Goal: Feedback & Contribution: Contribute content

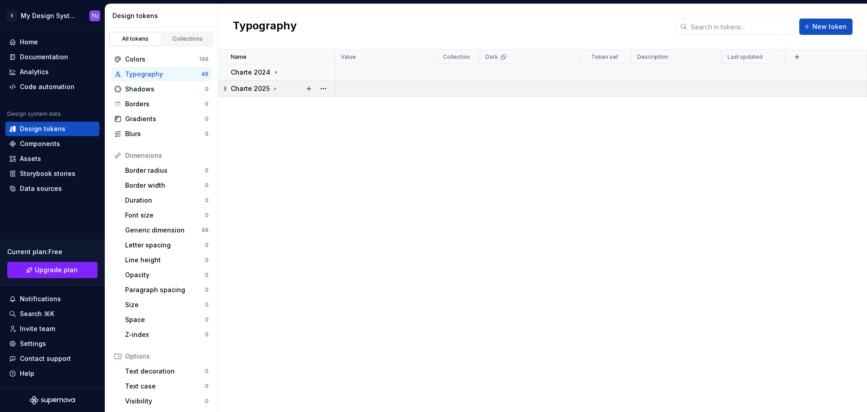
click at [274, 91] on icon at bounding box center [275, 88] width 7 height 7
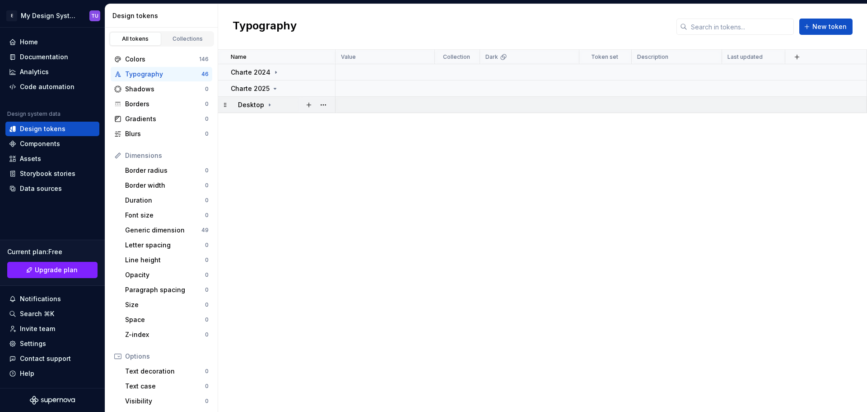
click at [269, 104] on icon at bounding box center [269, 104] width 1 height 2
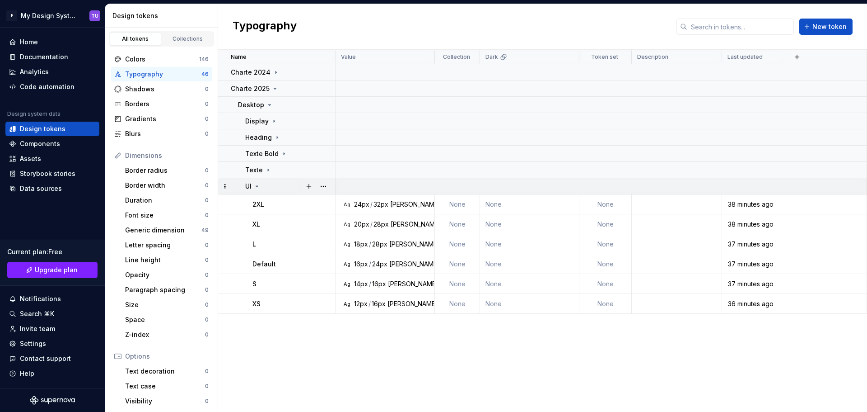
click at [255, 185] on icon at bounding box center [256, 186] width 7 height 7
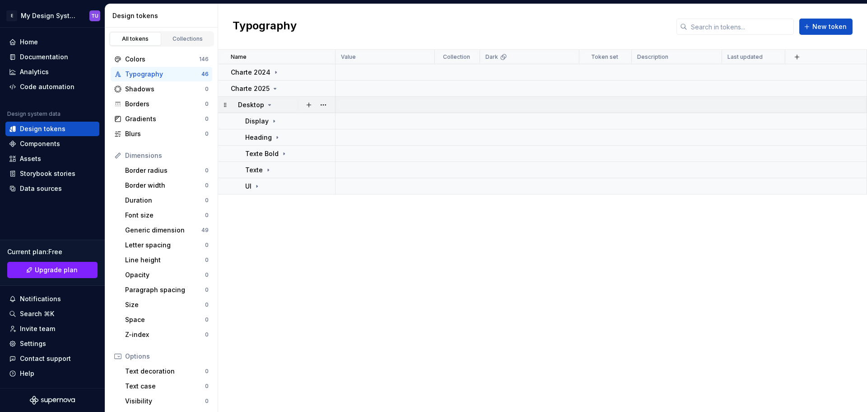
click at [270, 102] on icon at bounding box center [269, 104] width 7 height 7
click at [276, 89] on icon at bounding box center [275, 88] width 7 height 7
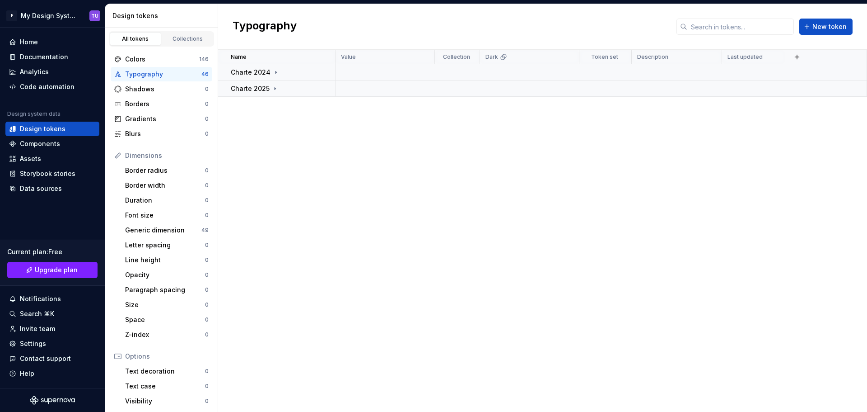
click at [286, 108] on div "Name Value Collection Dark Token set Description Last updated Charte 2024 Chart…" at bounding box center [542, 231] width 649 height 362
click at [40, 51] on div "Documentation" at bounding box center [52, 57] width 94 height 14
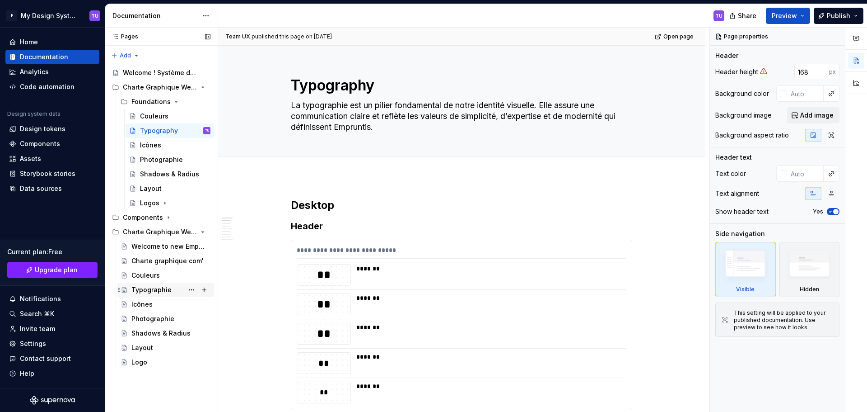
click at [158, 290] on div "Typographie" at bounding box center [151, 289] width 40 height 9
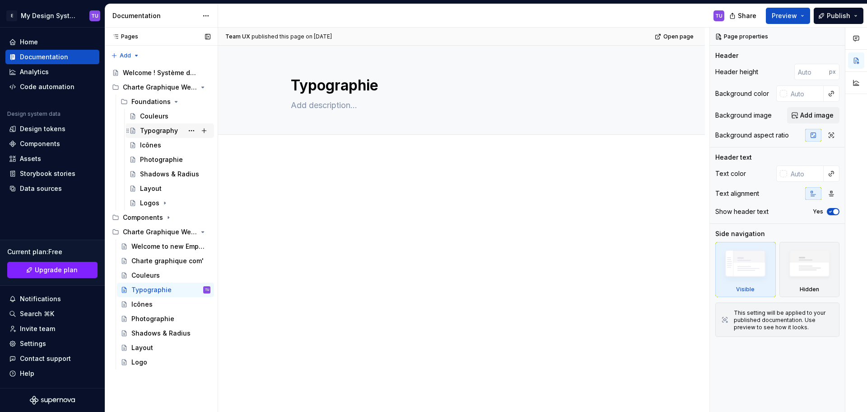
click at [162, 127] on div "Typography" at bounding box center [159, 130] width 38 height 9
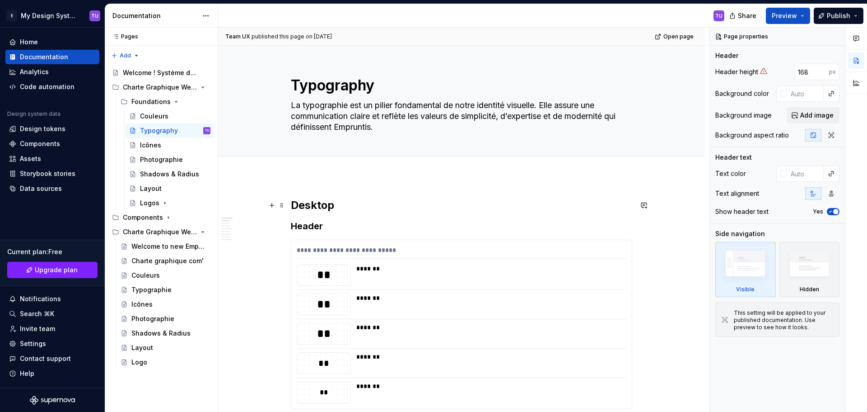
click at [305, 208] on strong "Desktop" at bounding box center [312, 204] width 43 height 13
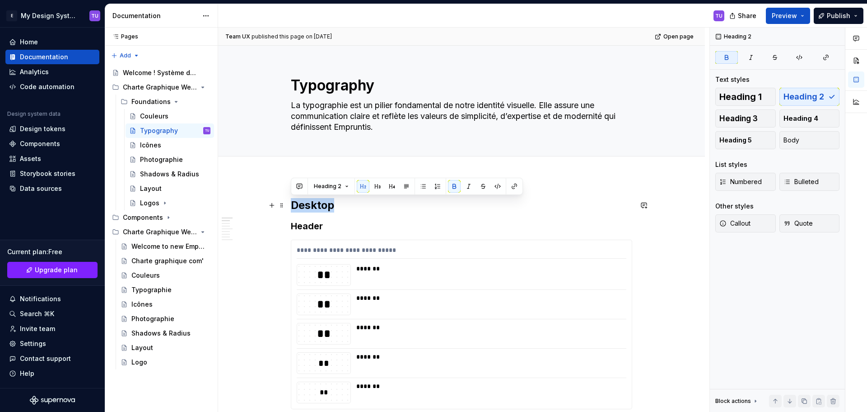
click at [305, 208] on strong "Desktop" at bounding box center [312, 204] width 43 height 13
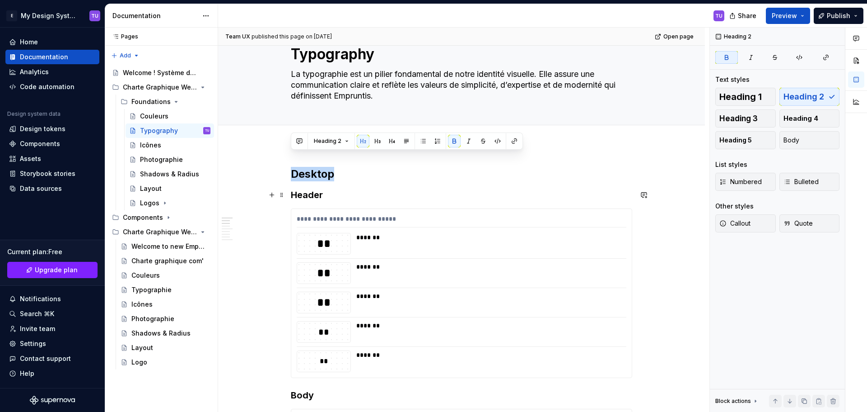
scroll to position [45, 0]
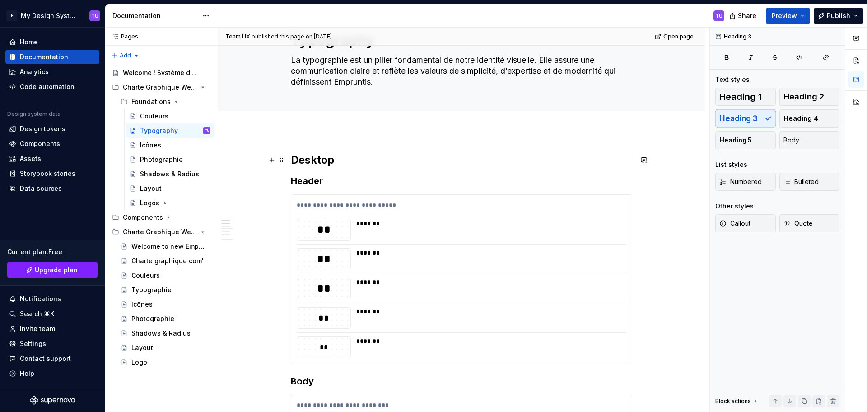
click at [305, 161] on strong "Desktop" at bounding box center [312, 159] width 43 height 13
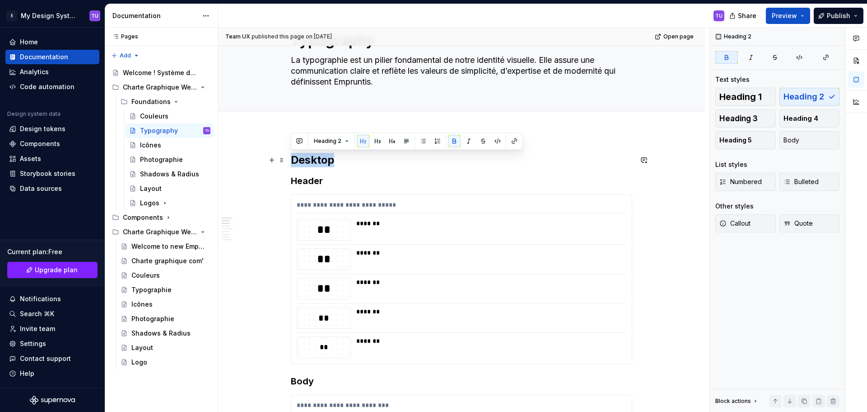
click at [305, 161] on strong "Desktop" at bounding box center [312, 159] width 43 height 13
copy strong "Desktop"
click at [155, 286] on div "Typographie" at bounding box center [151, 289] width 40 height 9
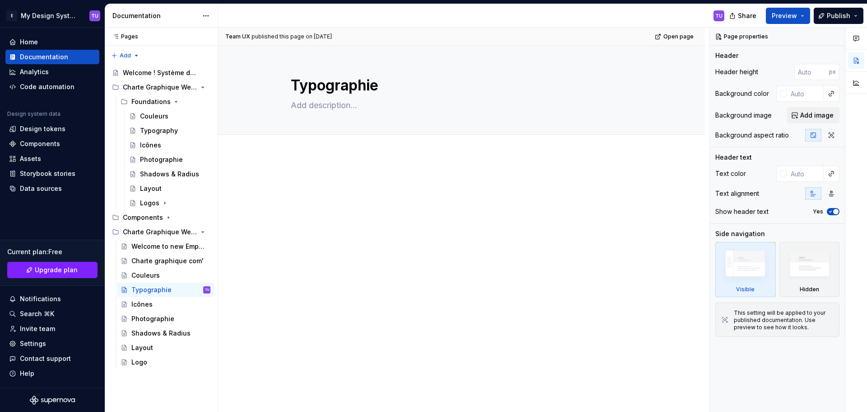
click at [314, 177] on p at bounding box center [462, 181] width 342 height 11
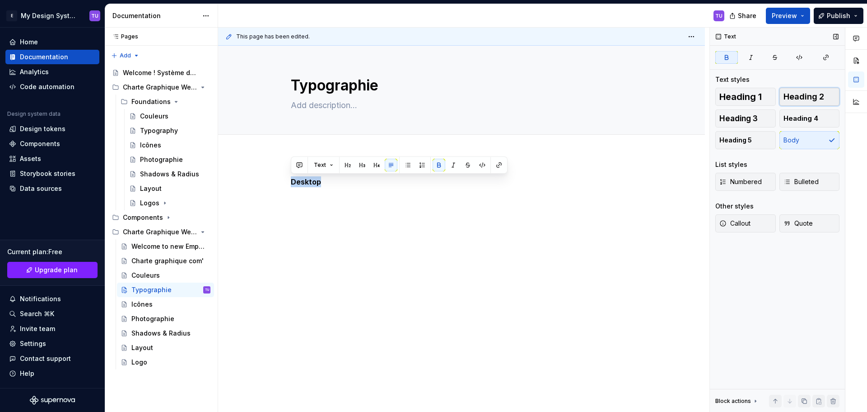
click at [814, 94] on span "Heading 2" at bounding box center [804, 96] width 41 height 9
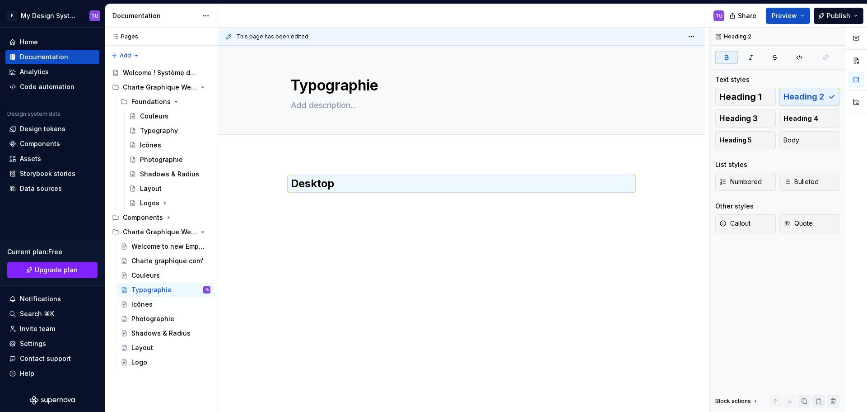
click at [304, 160] on div "Desktop" at bounding box center [461, 250] width 487 height 190
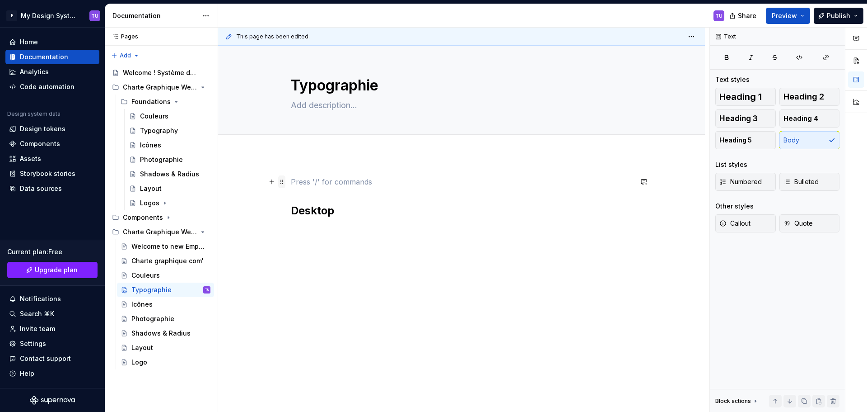
click at [281, 183] on span at bounding box center [281, 181] width 7 height 13
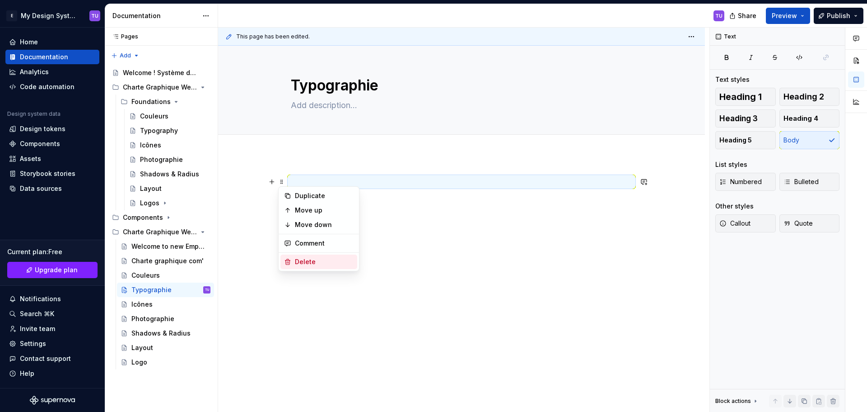
click at [292, 257] on div "Delete" at bounding box center [319, 261] width 77 height 14
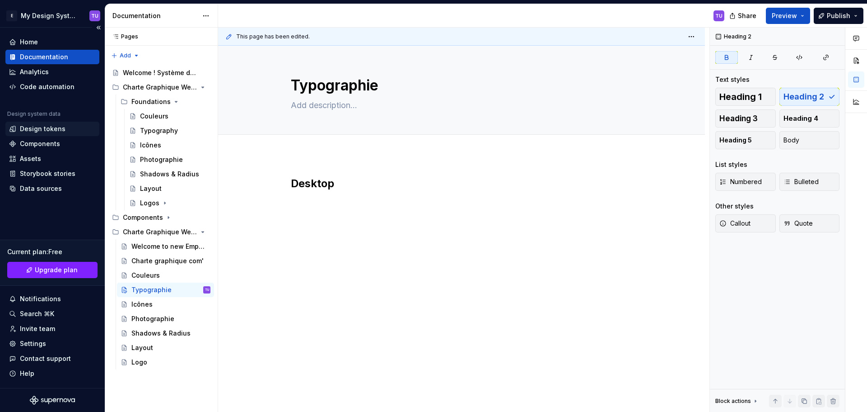
click at [42, 129] on div "Design tokens" at bounding box center [43, 128] width 46 height 9
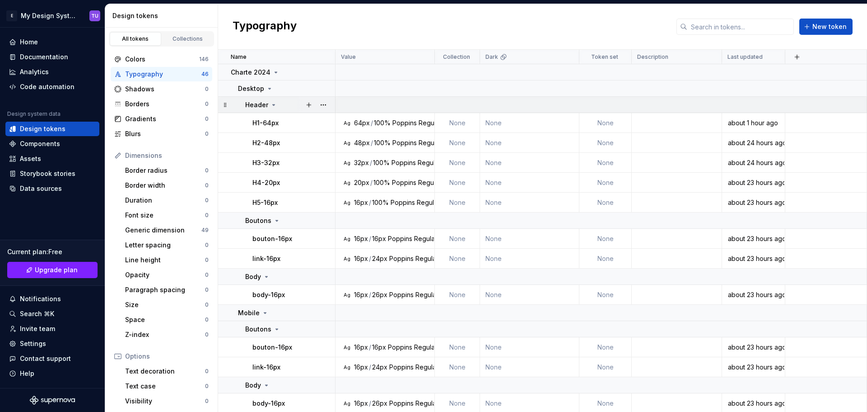
click at [272, 106] on icon at bounding box center [273, 104] width 7 height 7
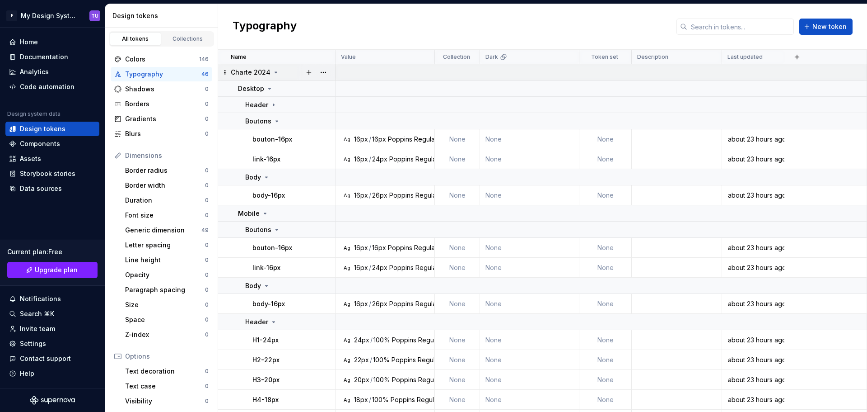
click at [273, 75] on icon at bounding box center [275, 72] width 7 height 7
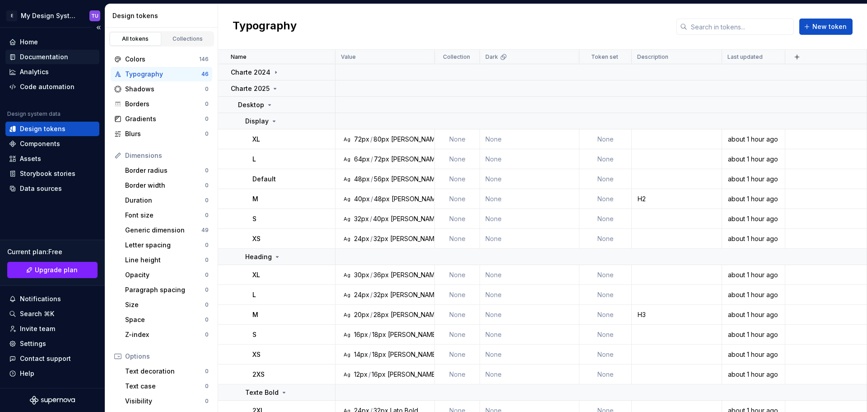
click at [40, 58] on div "Documentation" at bounding box center [44, 56] width 48 height 9
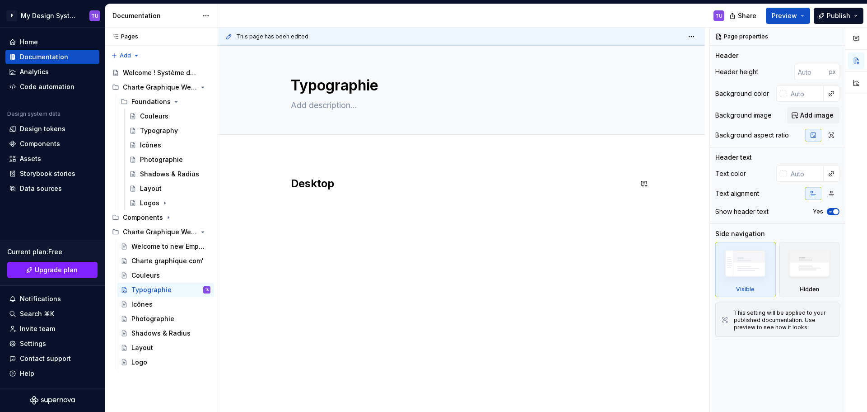
click at [309, 200] on div "Desktop" at bounding box center [462, 193] width 342 height 34
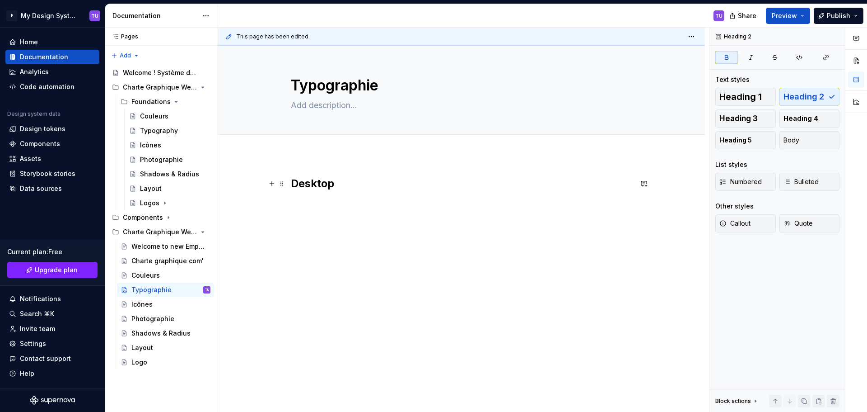
click at [354, 184] on h2 "Desktop" at bounding box center [462, 183] width 342 height 14
type textarea "*"
click at [307, 199] on p at bounding box center [462, 203] width 342 height 11
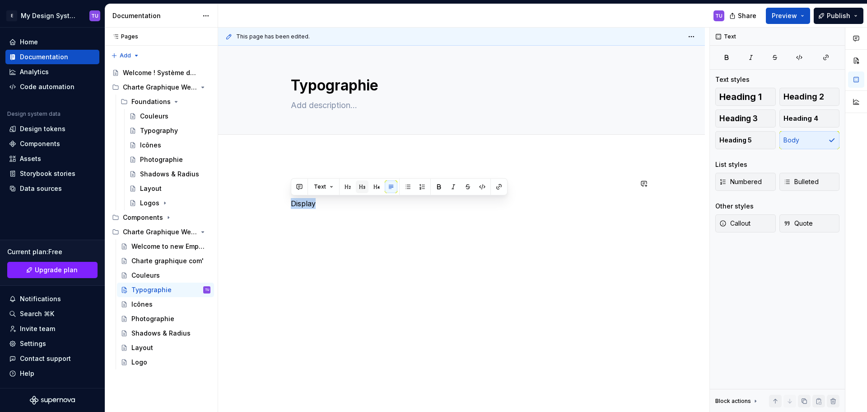
click at [360, 185] on button "button" at bounding box center [362, 186] width 13 height 13
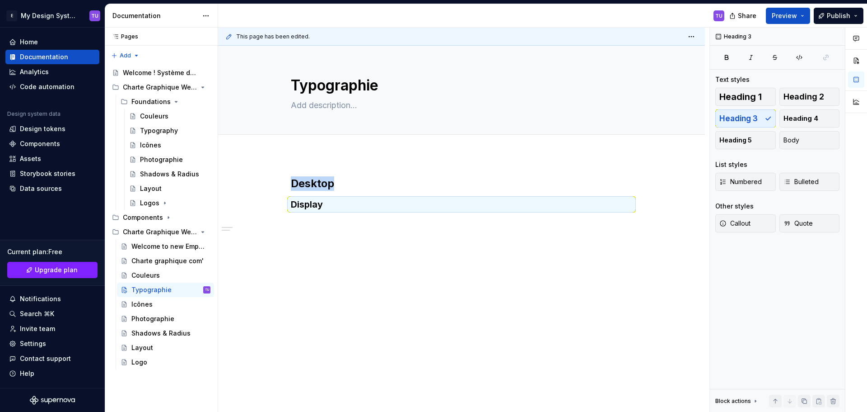
click at [299, 171] on div "Desktop Display" at bounding box center [461, 250] width 487 height 190
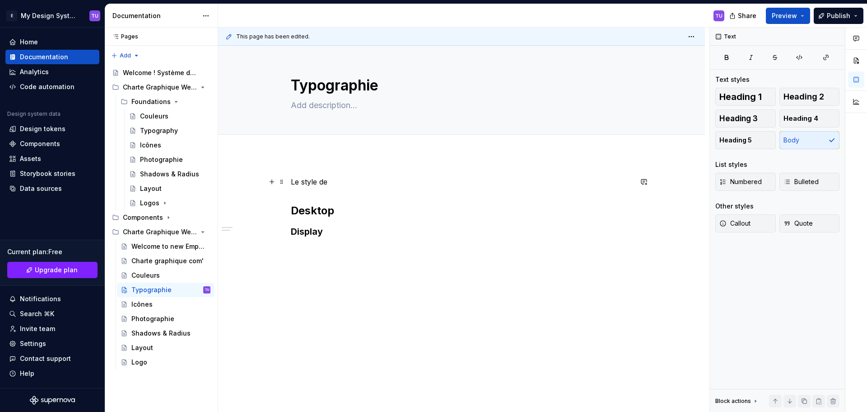
click at [300, 186] on p "Le style de" at bounding box center [462, 181] width 342 height 11
click at [321, 179] on p "Les style de" at bounding box center [462, 181] width 342 height 11
click at [338, 178] on p "Les styles de" at bounding box center [462, 181] width 342 height 11
click at [517, 184] on p "Les styles sont inspiré des recommandations de Tailwindcss" at bounding box center [462, 181] width 342 height 11
type textarea "*"
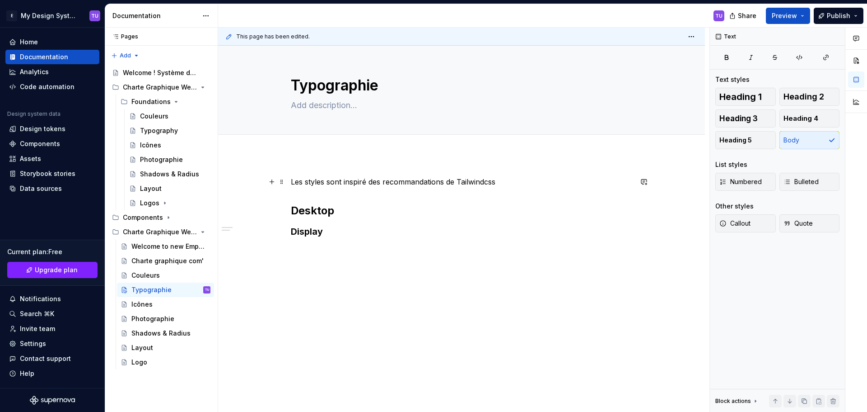
click at [469, 182] on p "Les styles sont inspiré des recommandations de Tailwindcss" at bounding box center [462, 181] width 342 height 11
click at [665, 163] on button "button" at bounding box center [666, 165] width 13 height 13
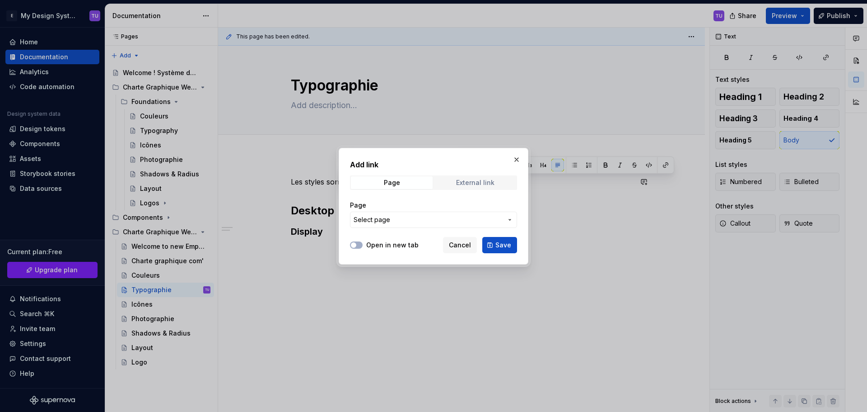
click at [462, 183] on div "External link" at bounding box center [475, 182] width 38 height 7
click at [387, 222] on input "URL" at bounding box center [433, 219] width 167 height 16
paste input "[URL][DOMAIN_NAME]"
type input "[URL][DOMAIN_NAME]"
click at [495, 244] on button "Save" at bounding box center [500, 245] width 35 height 16
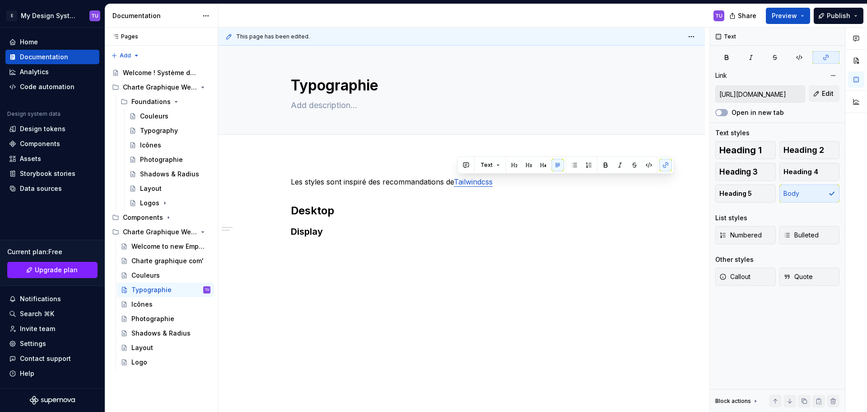
click at [440, 158] on div "Les styles sont inspiré des recommandations de Tailwindcss Desktop Display" at bounding box center [461, 263] width 487 height 217
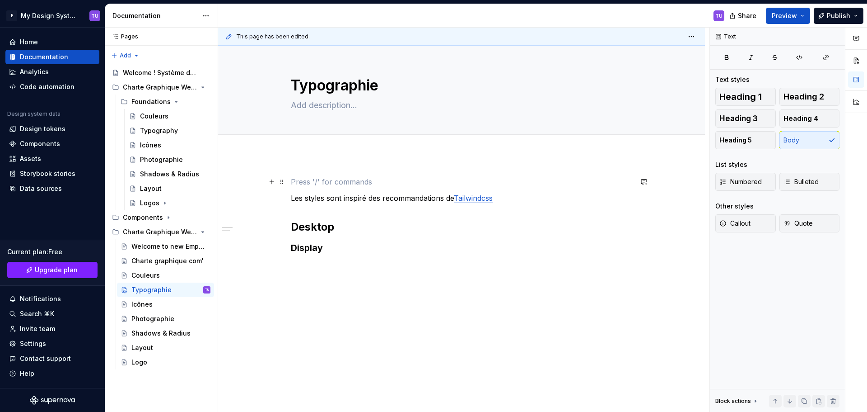
click at [416, 183] on p at bounding box center [462, 181] width 342 height 11
click at [399, 210] on div "Les styles sont inspiré des recommandations de Tailwindcss Desktop Display" at bounding box center [462, 215] width 342 height 78
click at [328, 186] on p at bounding box center [462, 181] width 342 height 11
click at [284, 182] on span at bounding box center [281, 181] width 7 height 13
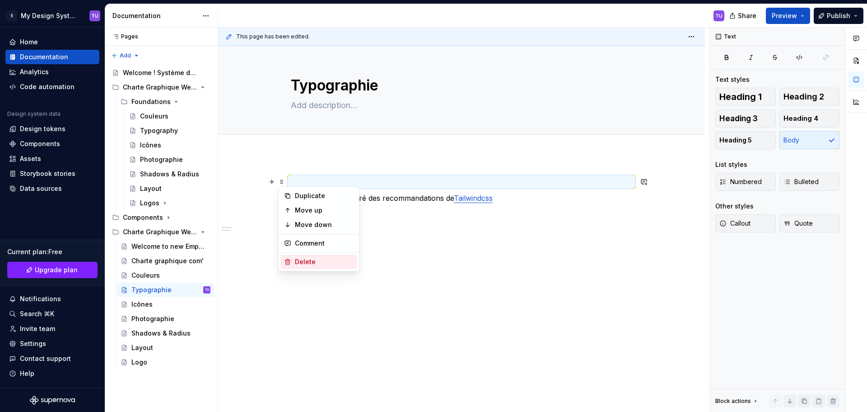
click at [307, 261] on div "Delete" at bounding box center [324, 261] width 59 height 9
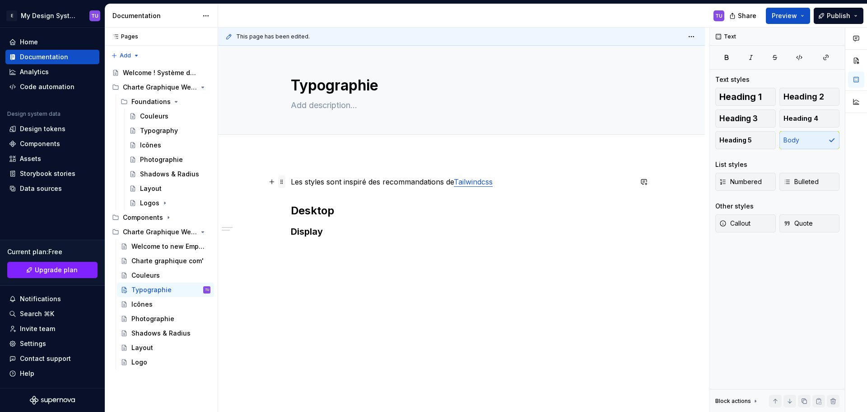
click at [281, 180] on span at bounding box center [281, 181] width 7 height 13
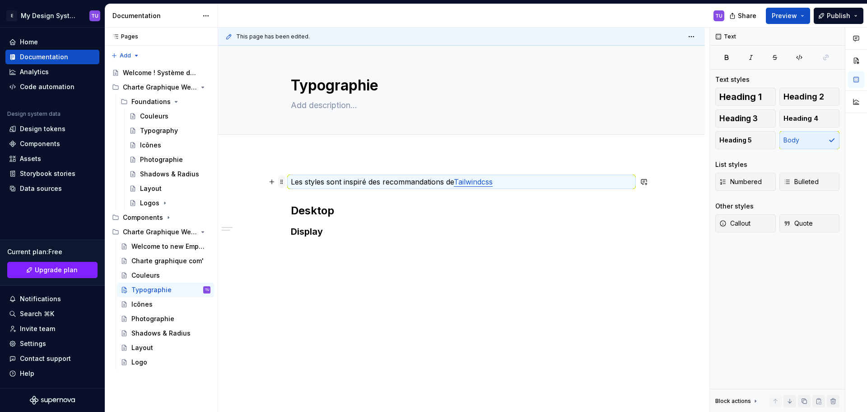
click at [281, 179] on span at bounding box center [281, 181] width 7 height 13
click at [753, 227] on button "Callout" at bounding box center [746, 223] width 61 height 18
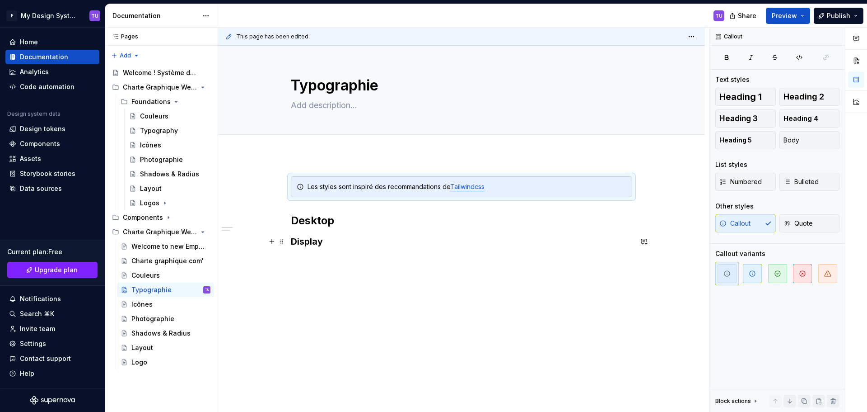
click at [651, 247] on div "Les styles sont inspiré des recommandations de Tailwindcss Desktop Display" at bounding box center [461, 268] width 487 height 227
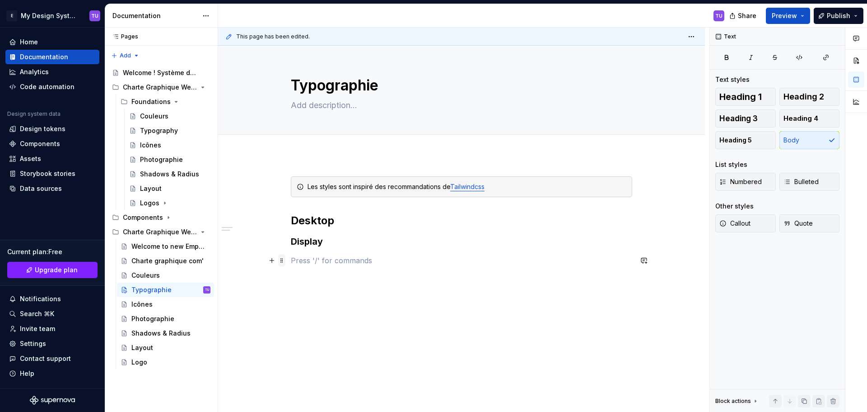
click at [281, 257] on span at bounding box center [281, 260] width 7 height 13
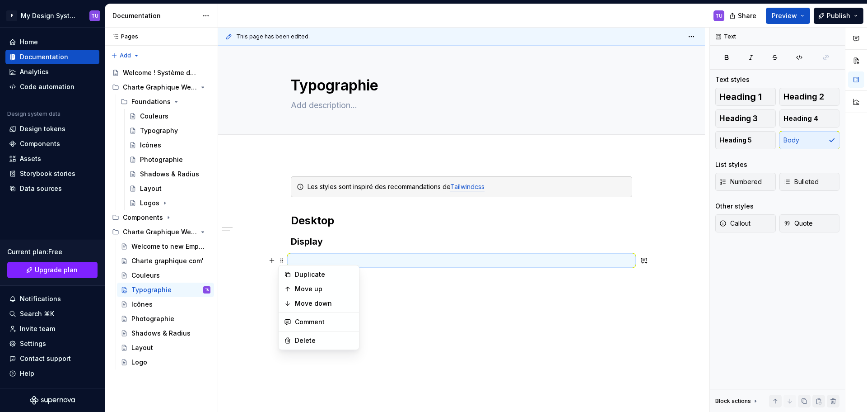
click at [309, 243] on h3 "Display" at bounding box center [462, 241] width 342 height 13
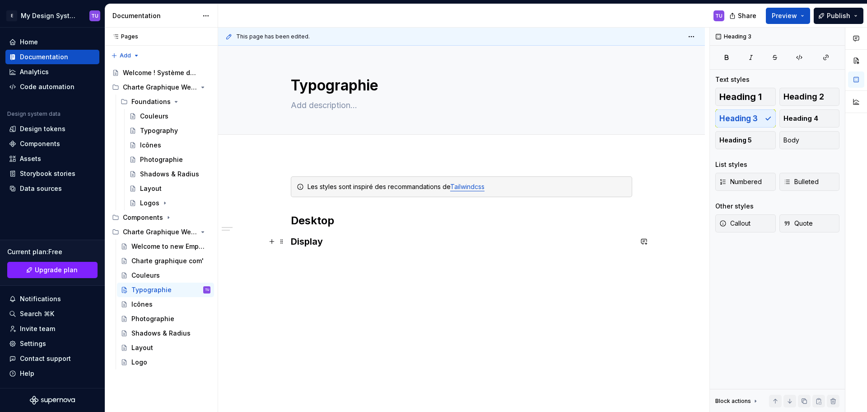
click at [327, 241] on h3 "Display" at bounding box center [462, 241] width 342 height 13
click at [272, 242] on button "button" at bounding box center [272, 241] width 13 height 13
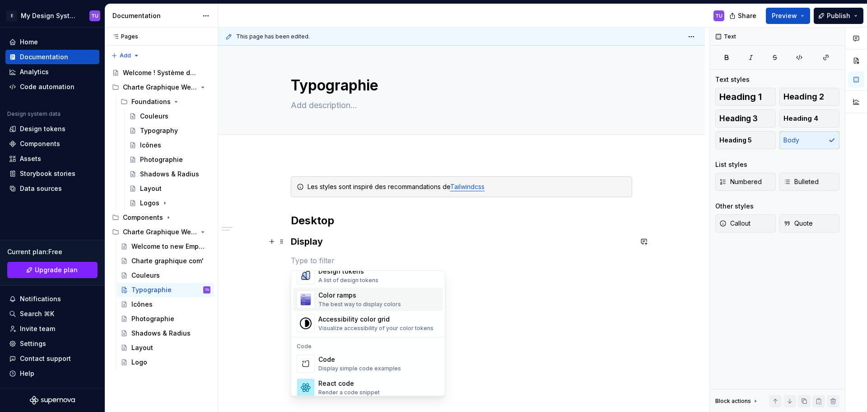
scroll to position [632, 0]
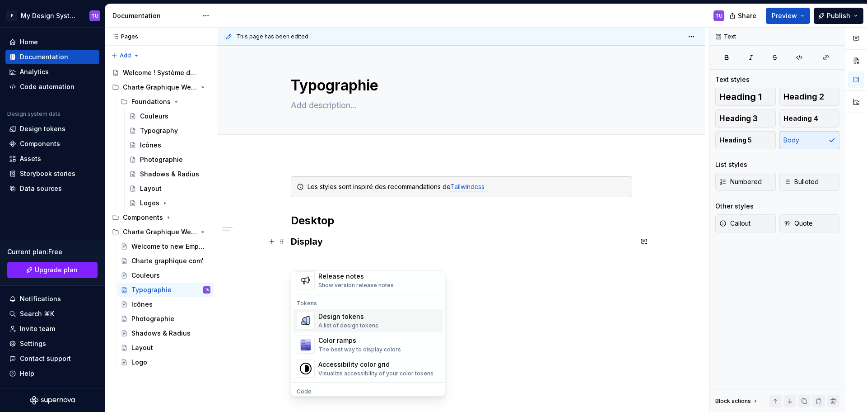
click at [345, 319] on div "Design tokens" at bounding box center [349, 316] width 60 height 9
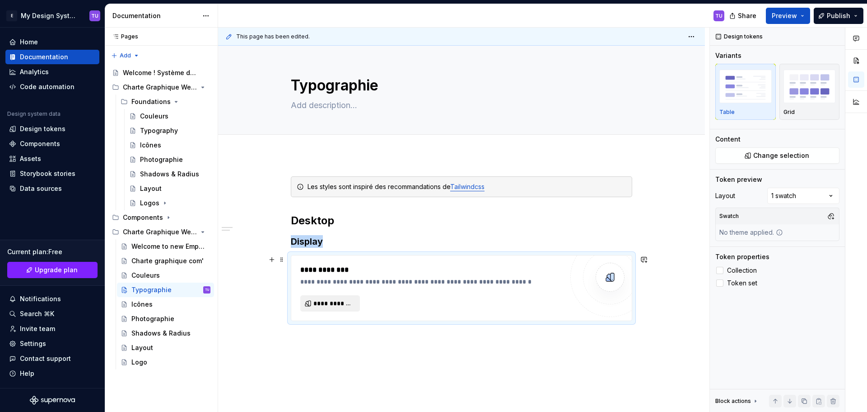
click at [328, 303] on span "**********" at bounding box center [334, 303] width 41 height 9
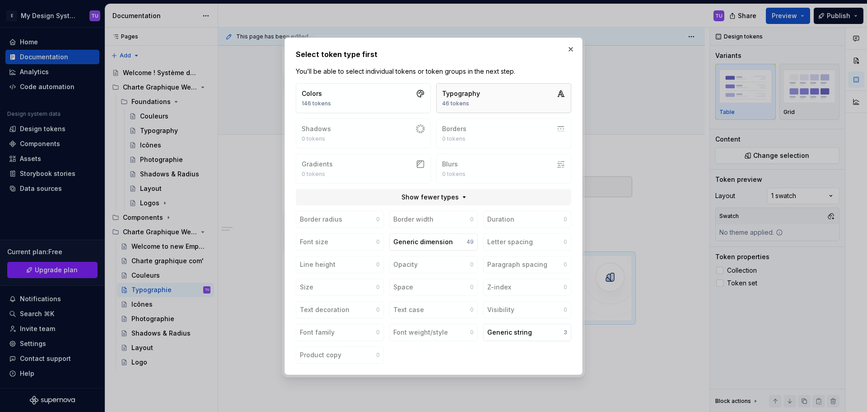
click at [473, 100] on div "46 tokens" at bounding box center [461, 103] width 38 height 7
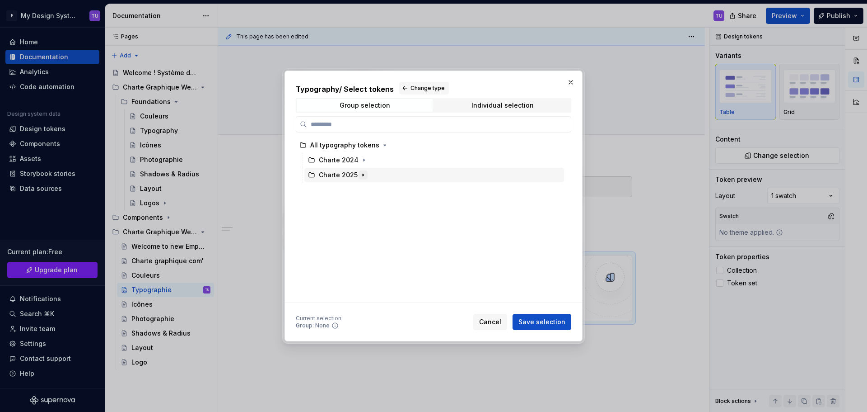
click at [364, 174] on icon "button" at bounding box center [363, 174] width 7 height 7
click at [359, 188] on icon "button" at bounding box center [359, 189] width 7 height 7
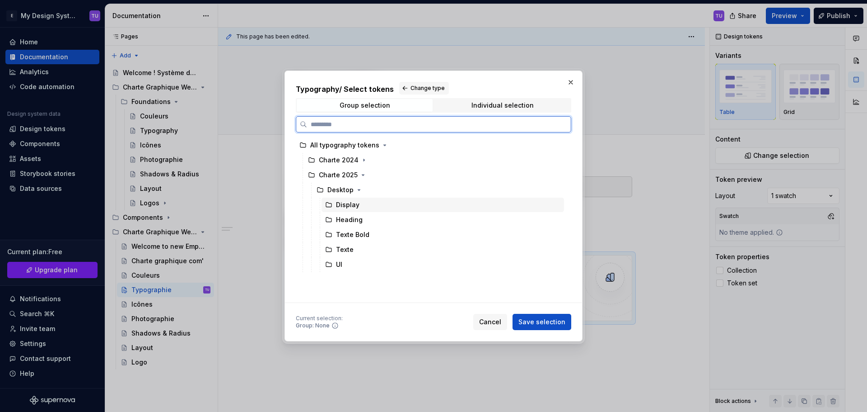
click at [360, 203] on div "Display" at bounding box center [443, 204] width 243 height 14
click at [540, 321] on span "Save selection" at bounding box center [542, 321] width 47 height 9
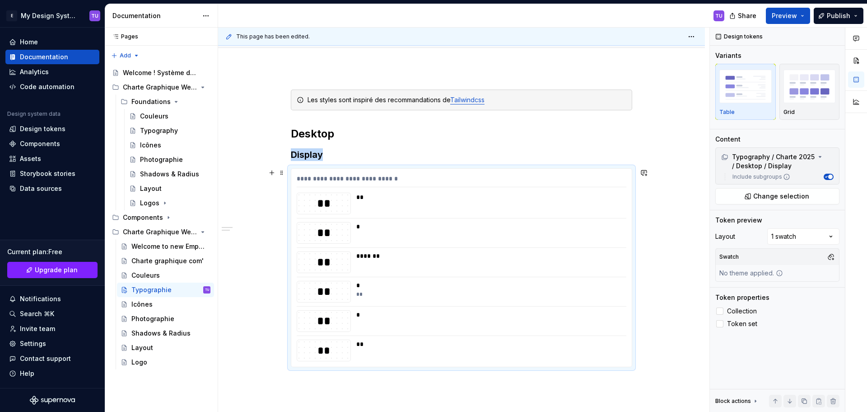
scroll to position [132, 0]
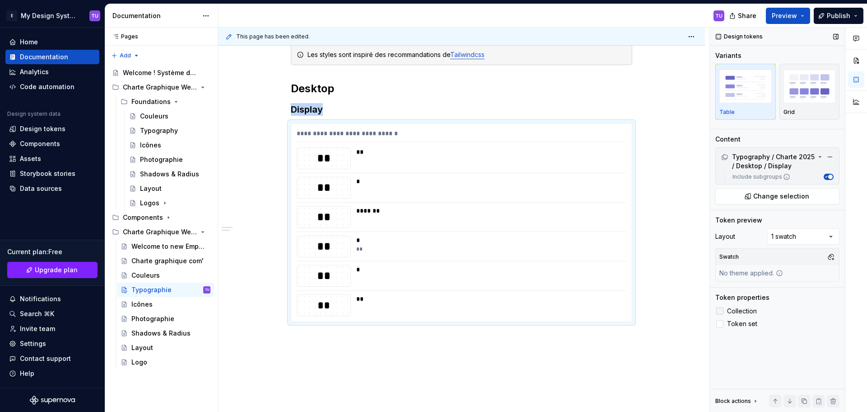
click at [724, 306] on label "Collection" at bounding box center [778, 310] width 124 height 11
click at [718, 323] on div at bounding box center [720, 323] width 7 height 7
click at [343, 154] on div "**" at bounding box center [323, 157] width 53 height 15
click at [361, 150] on div "**" at bounding box center [434, 151] width 156 height 9
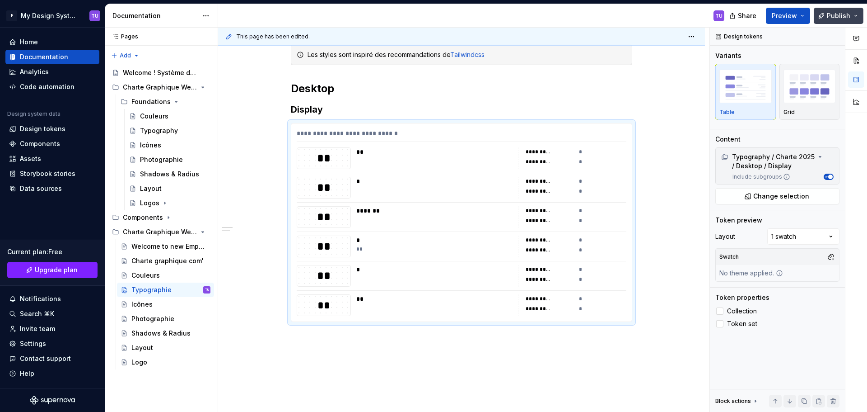
click at [857, 17] on button "Publish" at bounding box center [839, 16] width 50 height 16
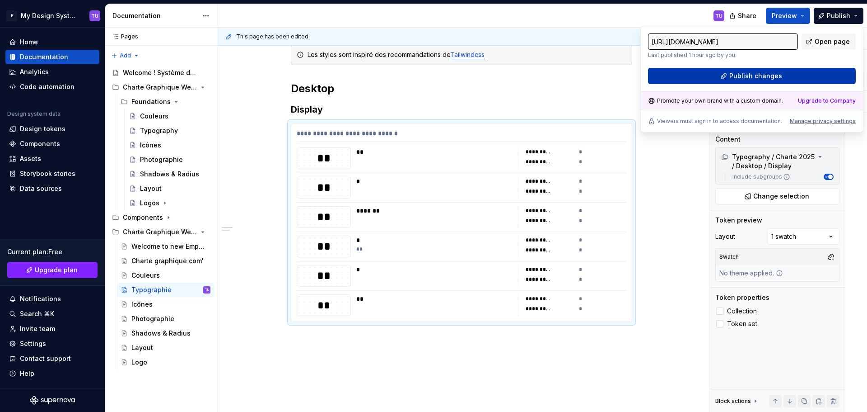
click at [761, 76] on span "Publish changes" at bounding box center [756, 75] width 53 height 9
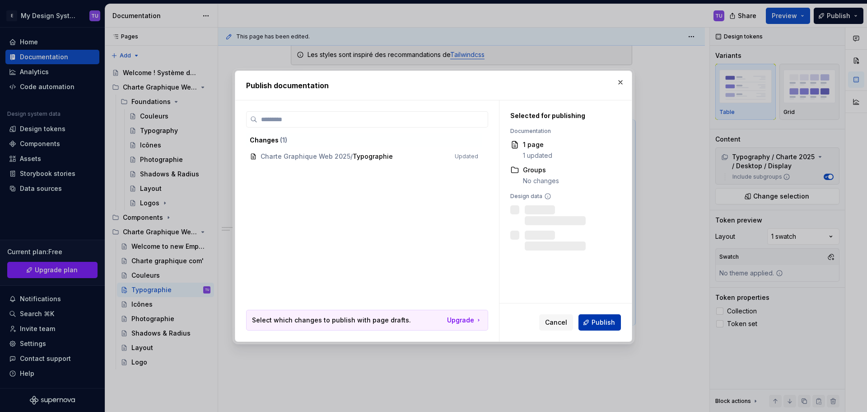
click at [602, 323] on span "Publish" at bounding box center [603, 322] width 23 height 9
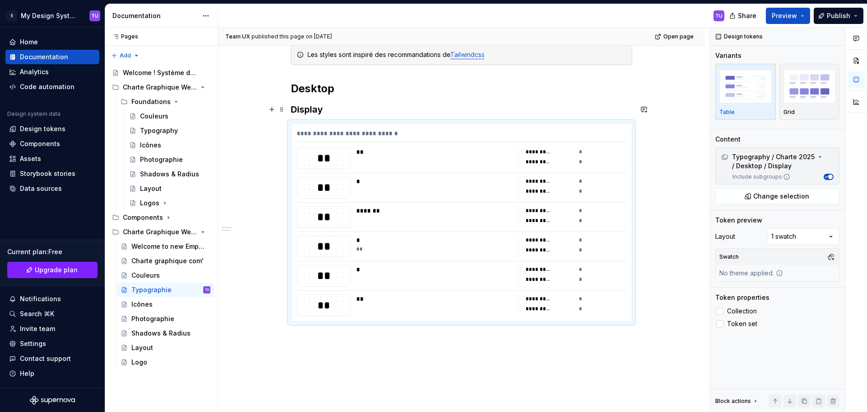
click at [329, 109] on h3 "Display" at bounding box center [462, 109] width 342 height 13
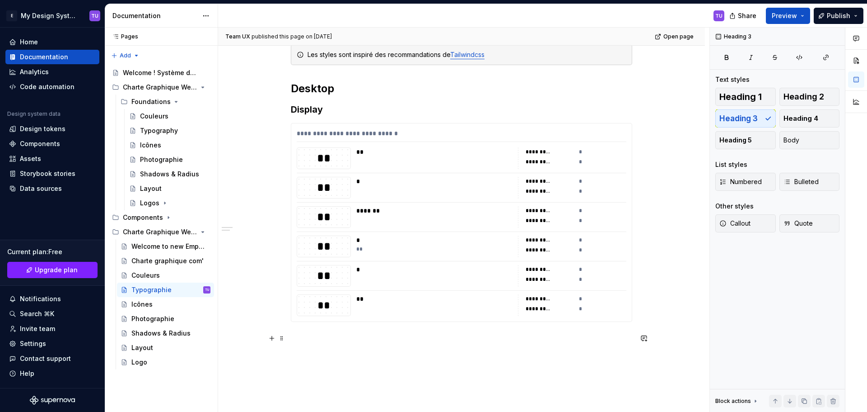
click at [335, 342] on p at bounding box center [462, 338] width 342 height 11
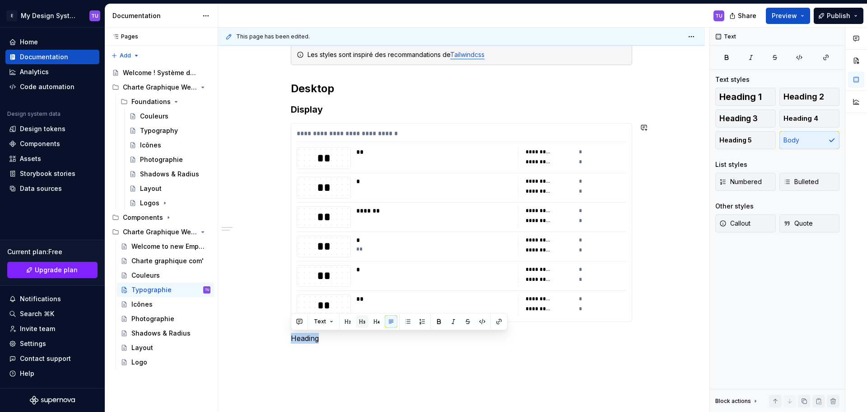
click at [359, 324] on button "button" at bounding box center [362, 321] width 13 height 13
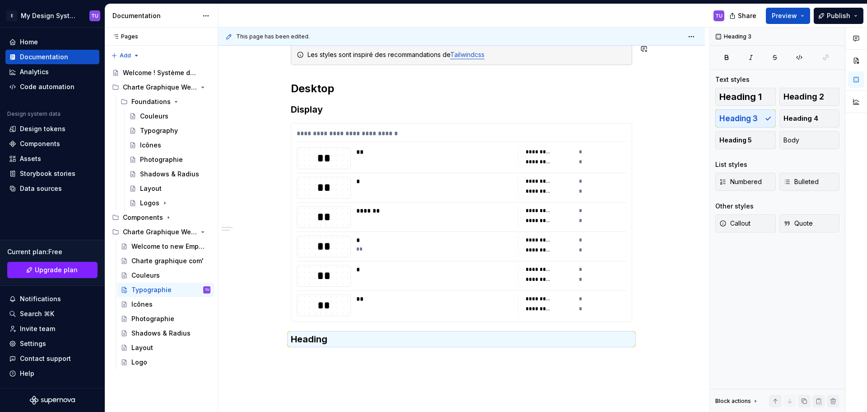
scroll to position [87, 0]
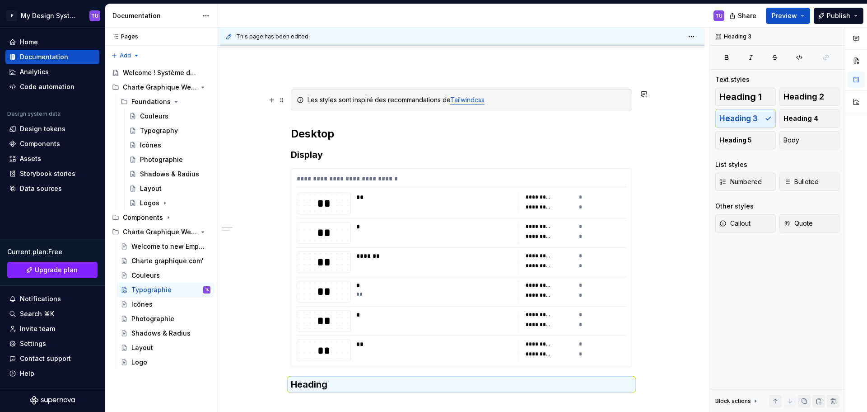
click at [364, 100] on div "Les styles sont inspiré des recommandations de Tailwindcss" at bounding box center [467, 99] width 319 height 9
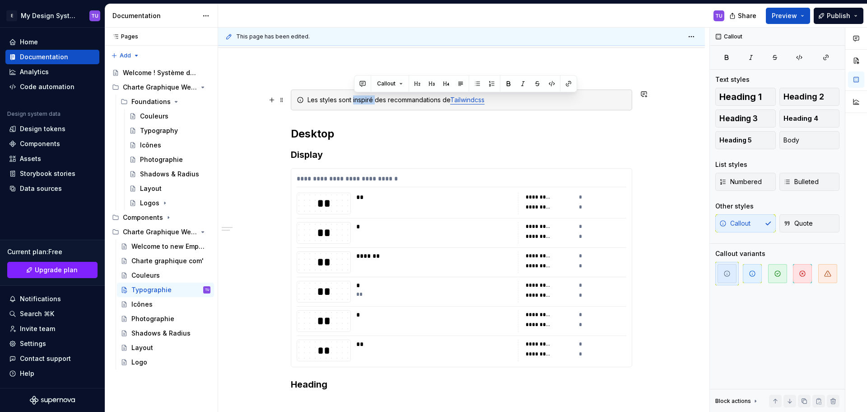
click at [364, 100] on div "Les styles sont inspiré des recommandations de Tailwindcss" at bounding box center [467, 99] width 319 height 9
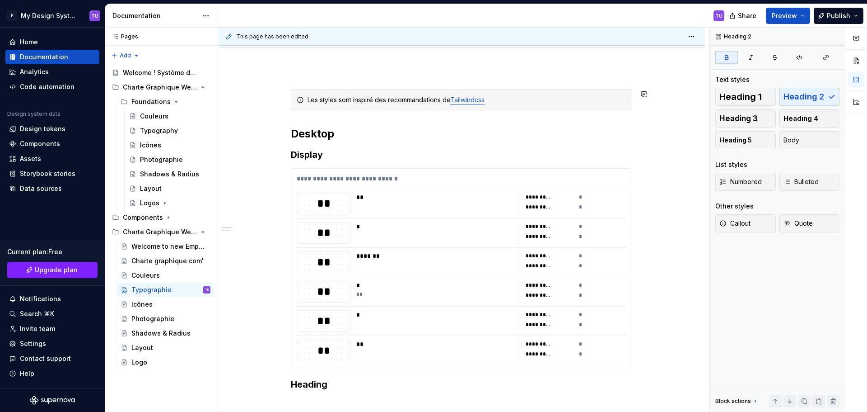
click at [371, 125] on div "**********" at bounding box center [462, 239] width 342 height 301
click at [371, 67] on div at bounding box center [461, 58] width 487 height 20
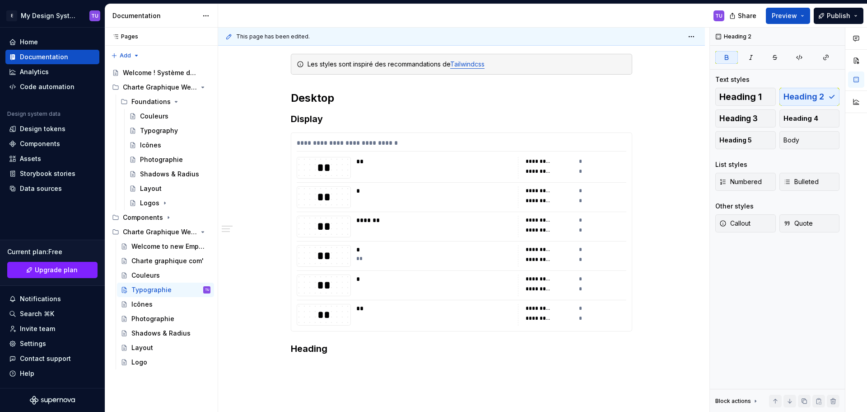
scroll to position [132, 0]
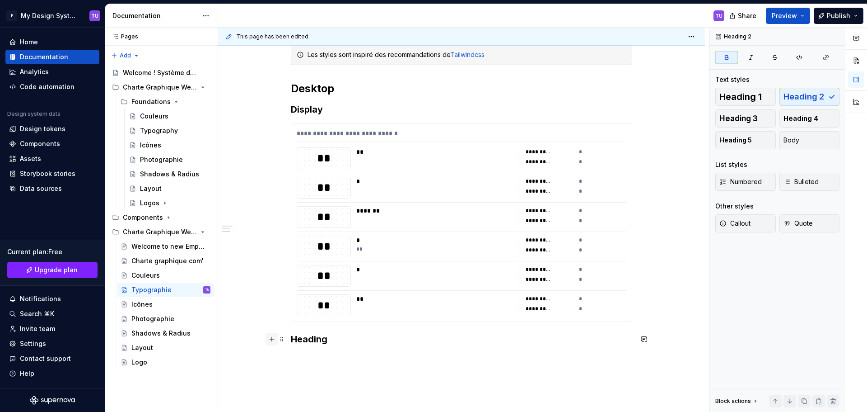
click at [275, 342] on button "button" at bounding box center [272, 339] width 13 height 13
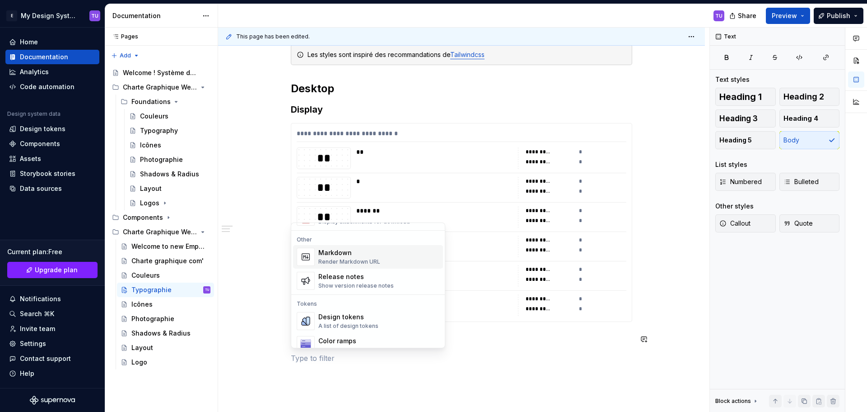
scroll to position [587, 0]
click at [332, 314] on div "Design tokens" at bounding box center [349, 313] width 60 height 9
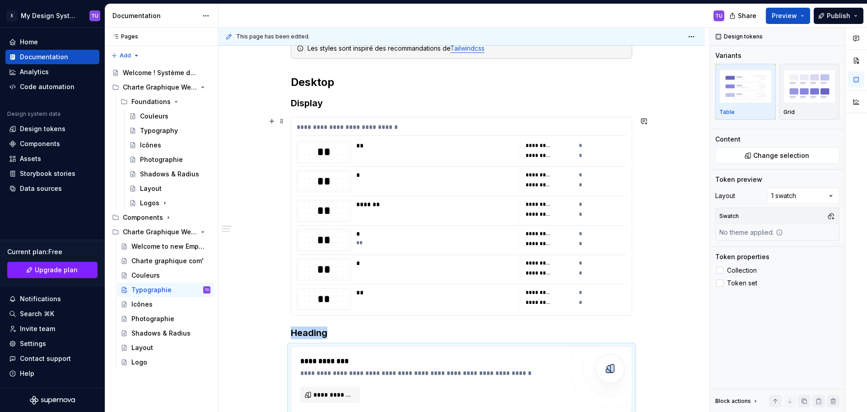
scroll to position [272, 0]
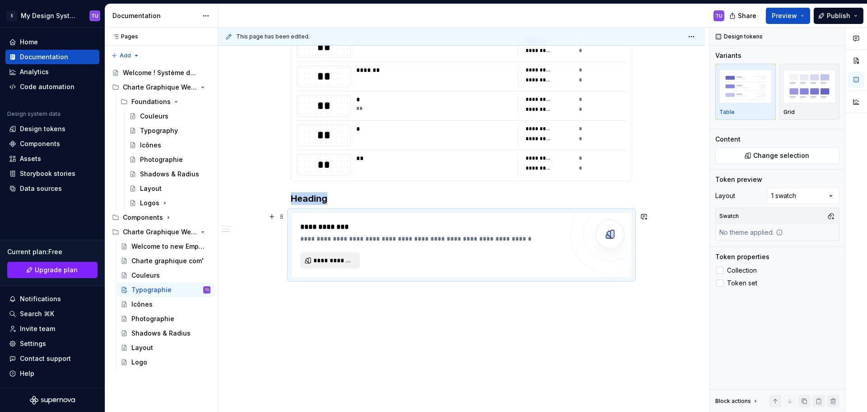
click at [321, 253] on button "**********" at bounding box center [330, 260] width 60 height 16
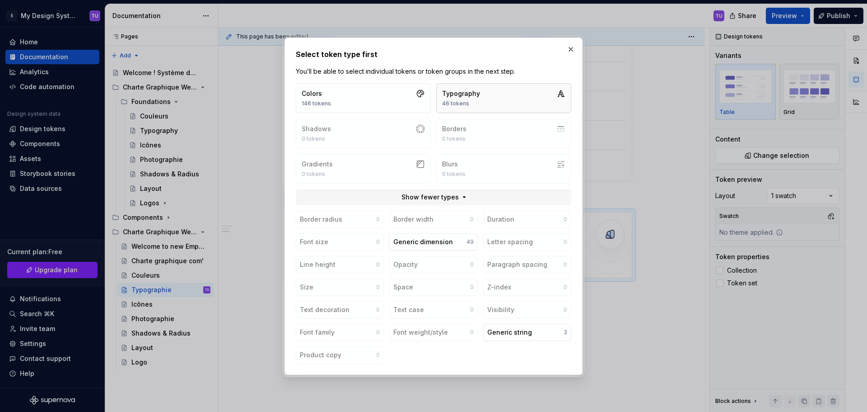
click at [494, 93] on button "Typography 46 tokens" at bounding box center [503, 98] width 135 height 30
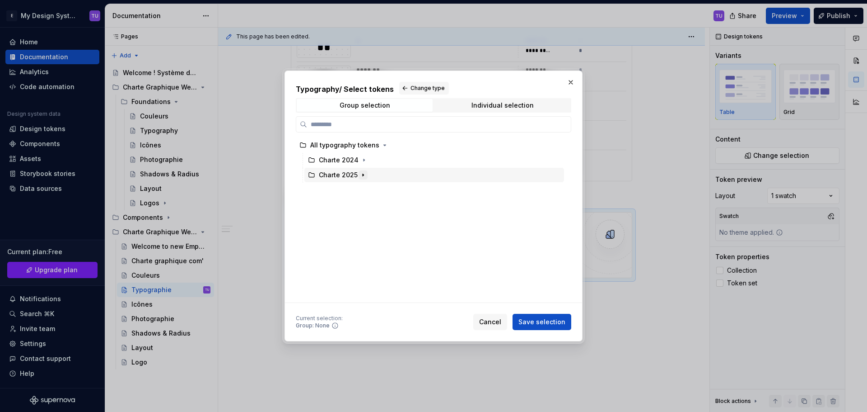
click at [360, 178] on icon "button" at bounding box center [363, 174] width 7 height 7
click at [359, 190] on icon "button" at bounding box center [359, 189] width 7 height 7
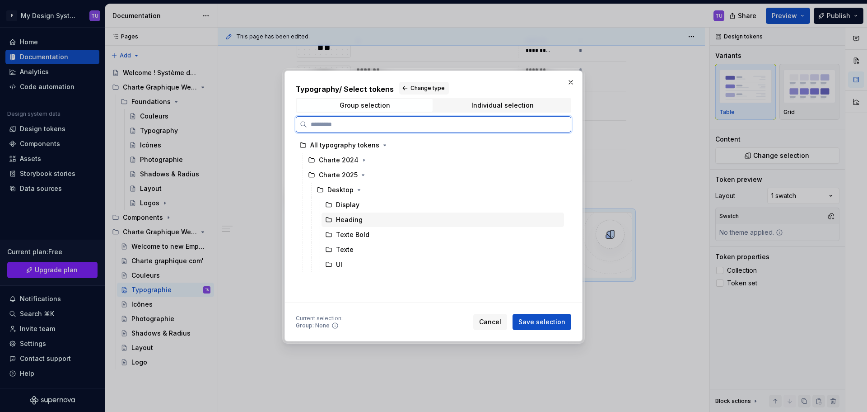
click at [359, 221] on div "Heading" at bounding box center [349, 219] width 27 height 9
click at [551, 325] on span "Save selection" at bounding box center [542, 321] width 47 height 9
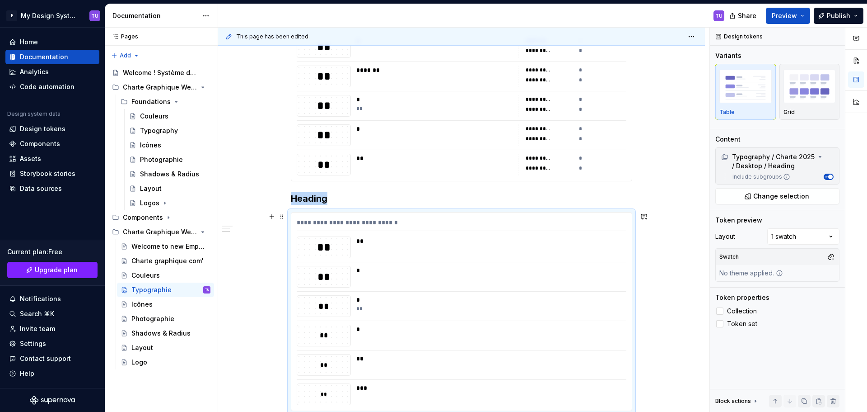
scroll to position [318, 0]
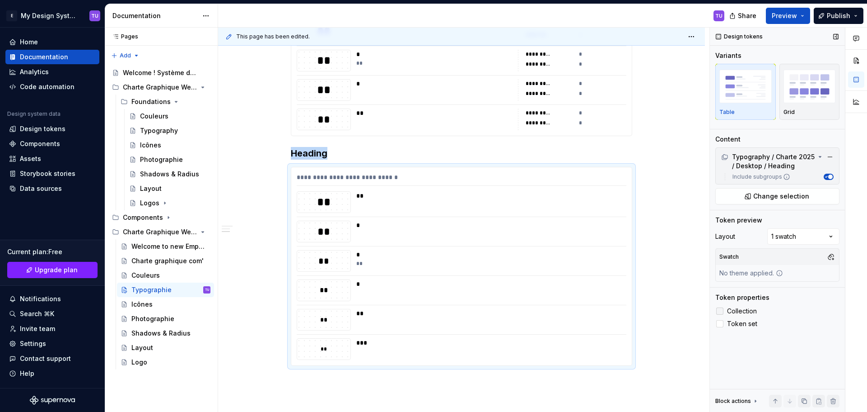
click at [726, 311] on label "Collection" at bounding box center [778, 310] width 124 height 11
click at [726, 322] on label "Token set" at bounding box center [778, 323] width 124 height 11
click at [351, 196] on div "**" at bounding box center [324, 202] width 54 height 22
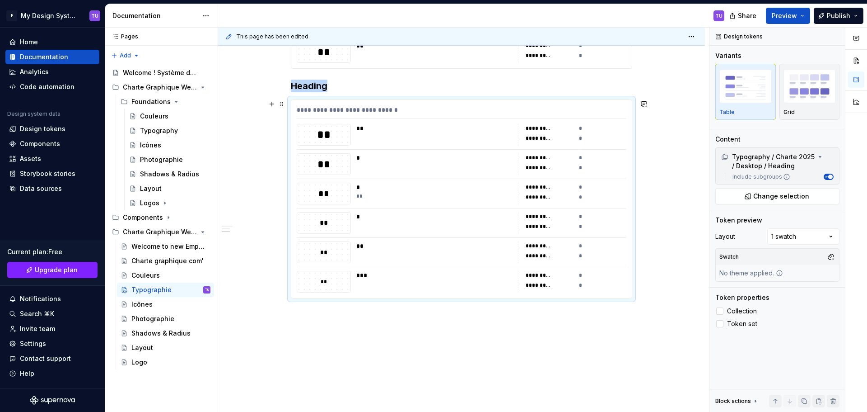
scroll to position [405, 0]
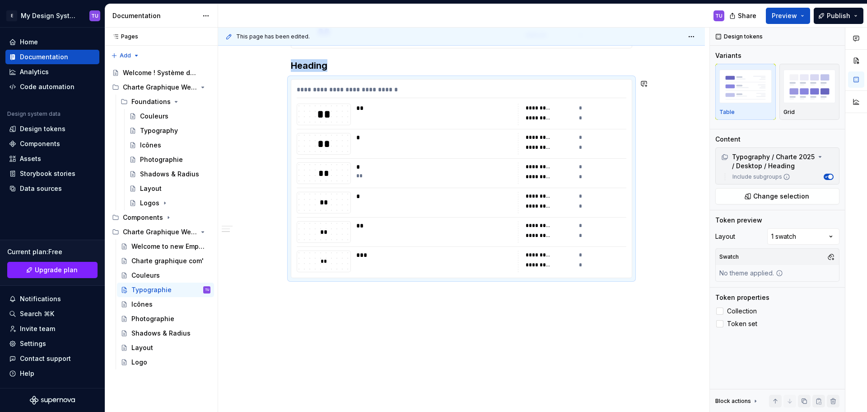
click at [299, 295] on div "**********" at bounding box center [461, 80] width 487 height 663
click at [301, 293] on div "**********" at bounding box center [461, 80] width 487 height 663
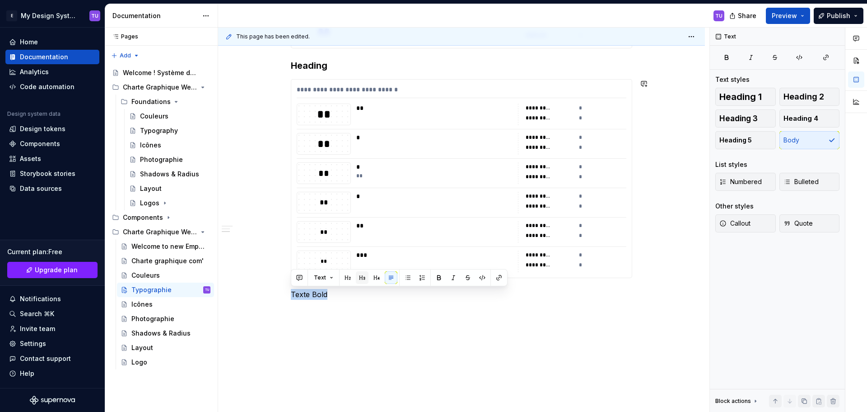
click at [363, 277] on button "button" at bounding box center [362, 277] width 13 height 13
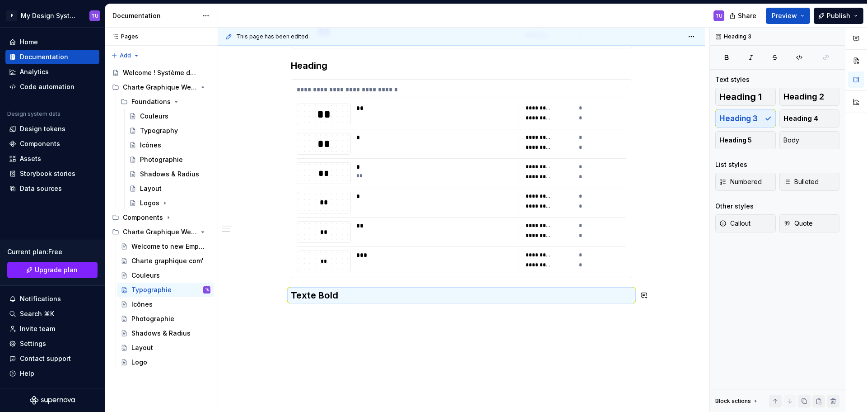
click at [309, 309] on div "**********" at bounding box center [462, 41] width 342 height 541
click at [303, 309] on div "**********" at bounding box center [462, 41] width 342 height 541
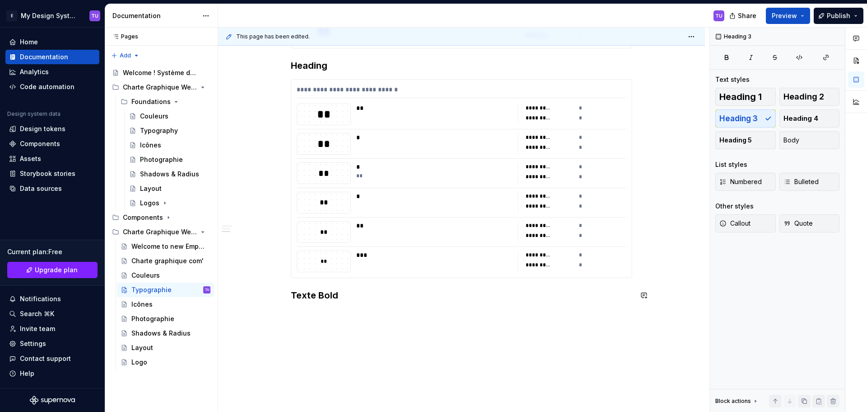
click at [345, 299] on h3 "Texte Bold" at bounding box center [462, 295] width 342 height 13
click at [276, 294] on button "button" at bounding box center [272, 295] width 13 height 13
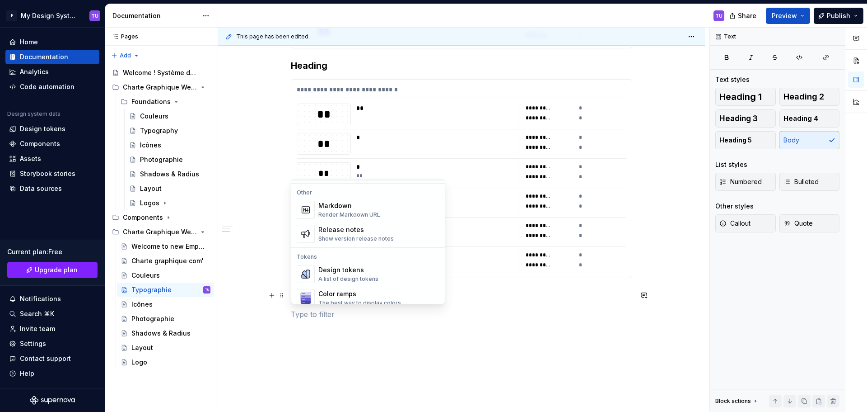
scroll to position [632, 0]
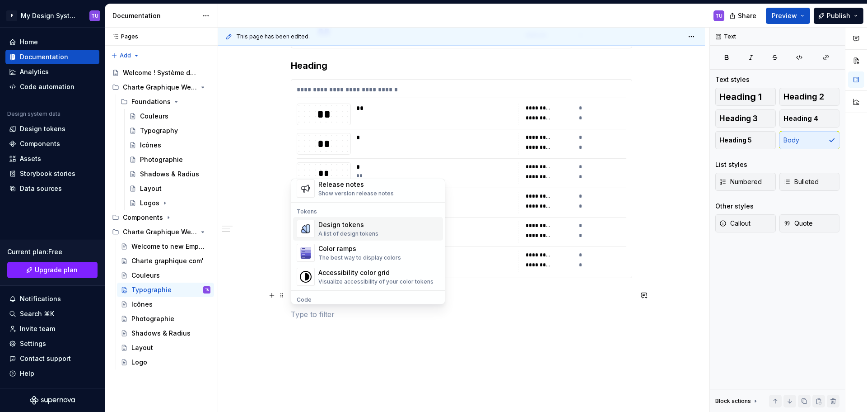
click at [354, 225] on div "Design tokens" at bounding box center [349, 224] width 60 height 9
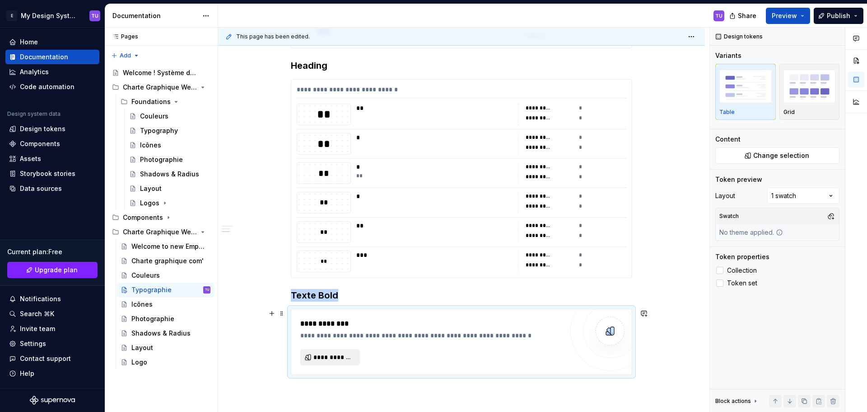
click at [326, 357] on span "**********" at bounding box center [334, 356] width 41 height 9
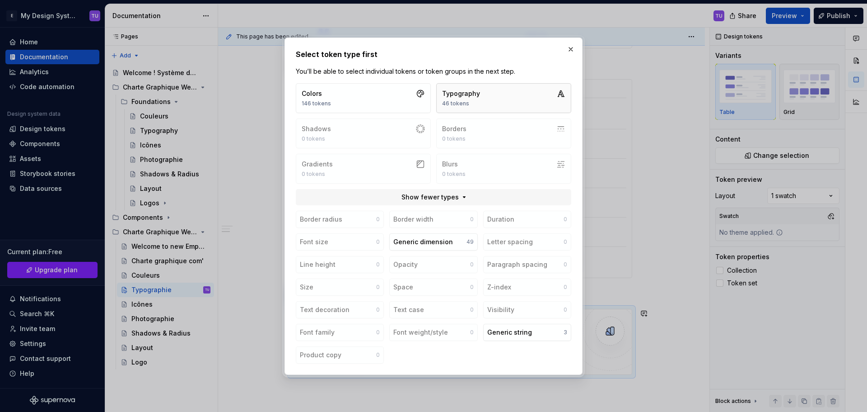
click at [479, 103] on button "Typography 46 tokens" at bounding box center [503, 98] width 135 height 30
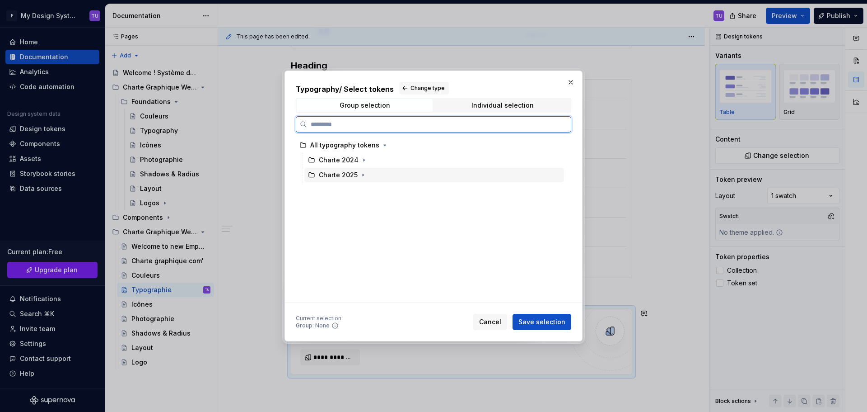
click at [351, 174] on div "Charte 2025" at bounding box center [338, 174] width 39 height 9
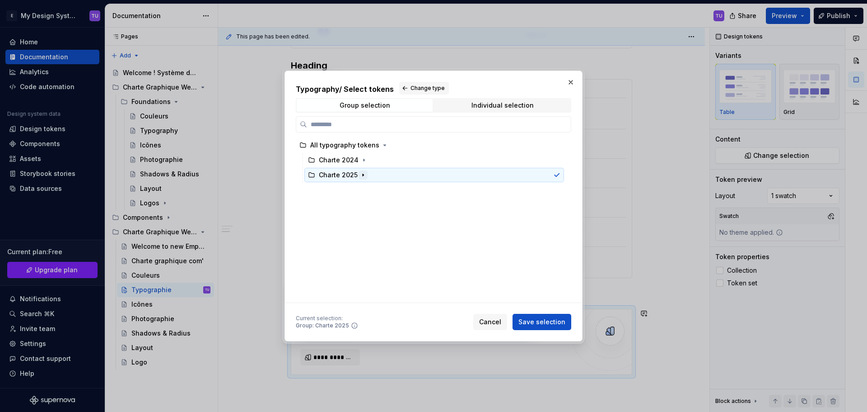
click at [360, 173] on icon "button" at bounding box center [363, 174] width 7 height 7
click at [360, 187] on icon "button" at bounding box center [359, 189] width 7 height 7
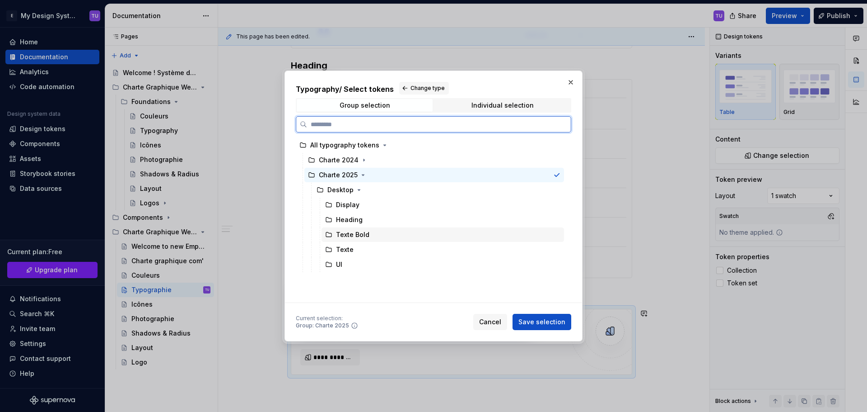
click at [361, 234] on div "Texte Bold" at bounding box center [352, 234] width 33 height 9
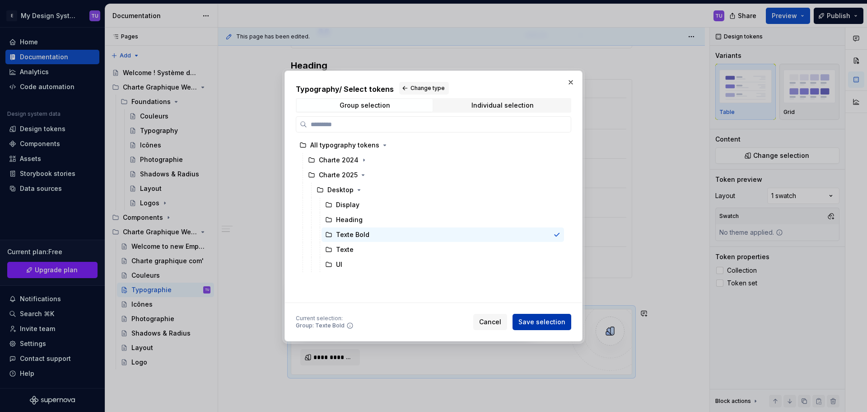
click at [530, 317] on span "Save selection" at bounding box center [542, 321] width 47 height 9
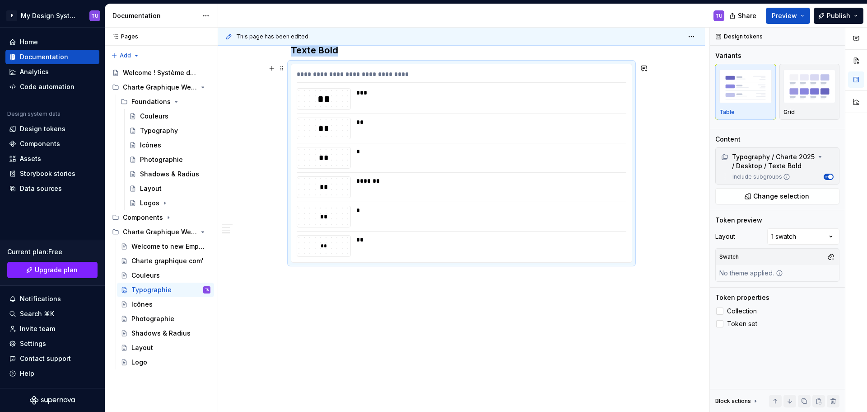
scroll to position [656, 0]
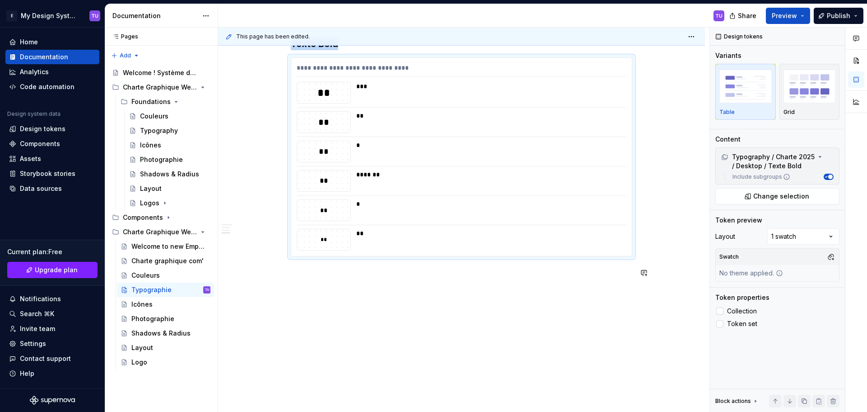
click at [305, 267] on p at bounding box center [462, 272] width 342 height 11
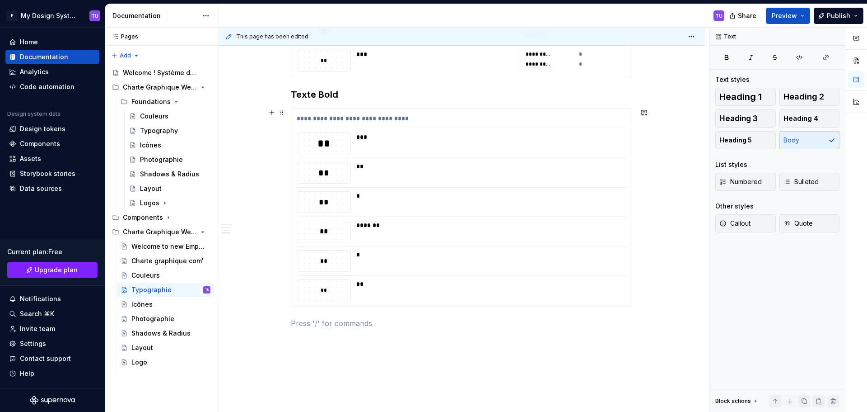
scroll to position [521, 0]
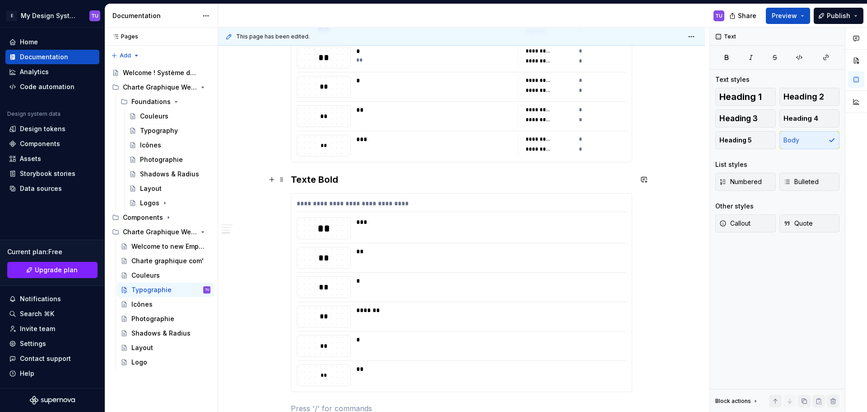
click at [301, 176] on h3 "Texte Bold" at bounding box center [462, 179] width 342 height 13
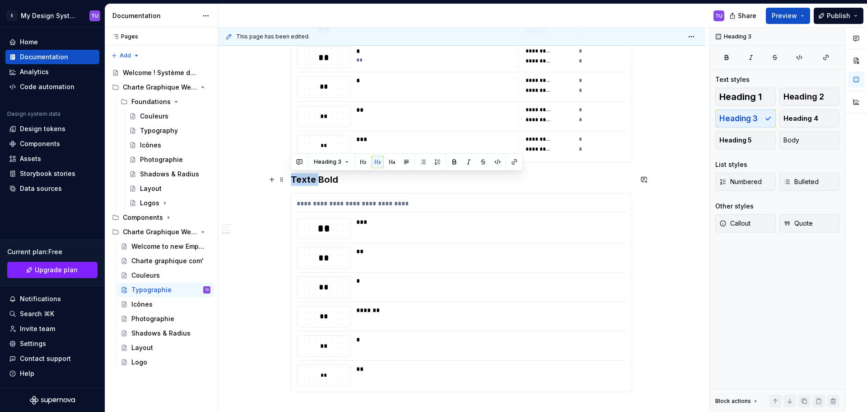
click at [301, 176] on h3 "Texte Bold" at bounding box center [462, 179] width 342 height 13
copy h3 "Texte"
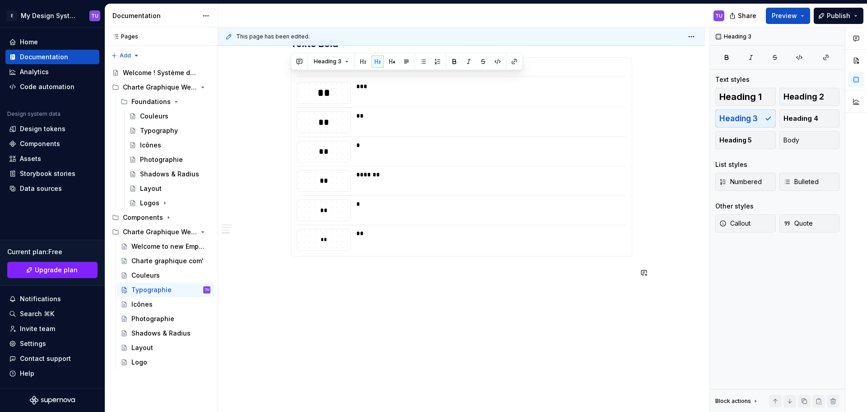
click at [306, 271] on p at bounding box center [462, 272] width 342 height 11
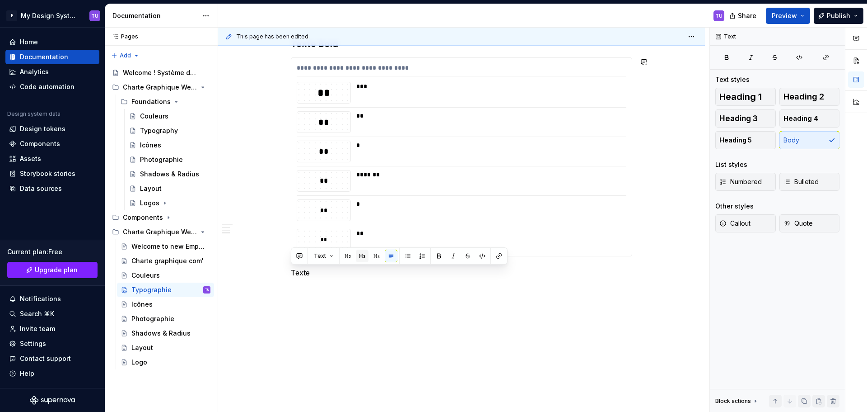
click at [364, 253] on button "button" at bounding box center [362, 255] width 13 height 13
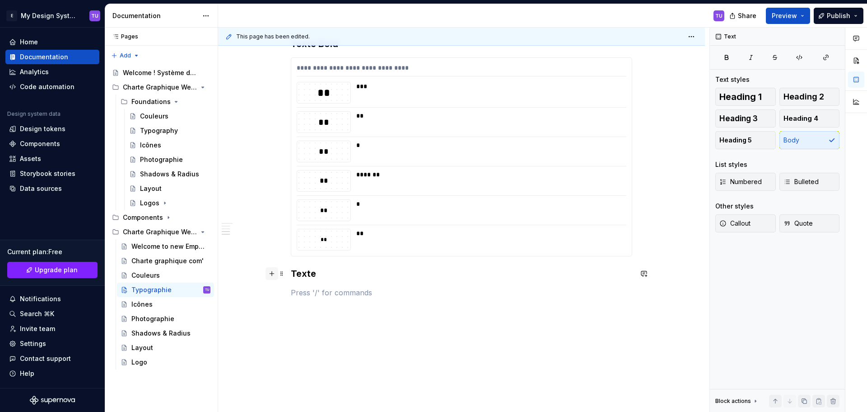
click at [270, 275] on button "button" at bounding box center [272, 273] width 13 height 13
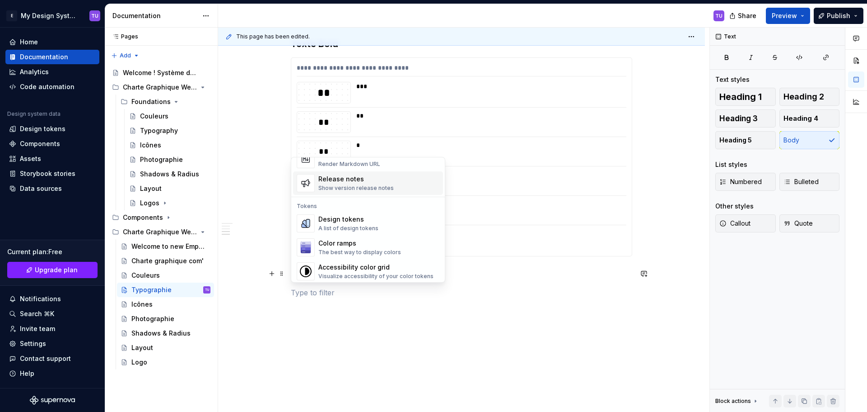
scroll to position [632, 0]
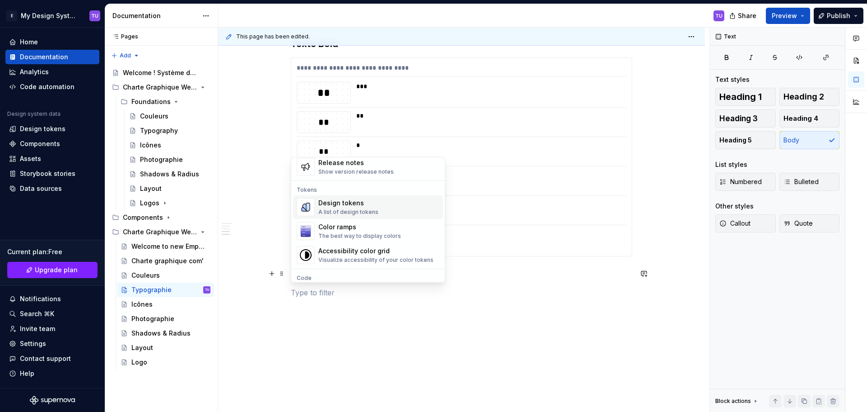
click at [334, 205] on div "Design tokens" at bounding box center [349, 202] width 60 height 9
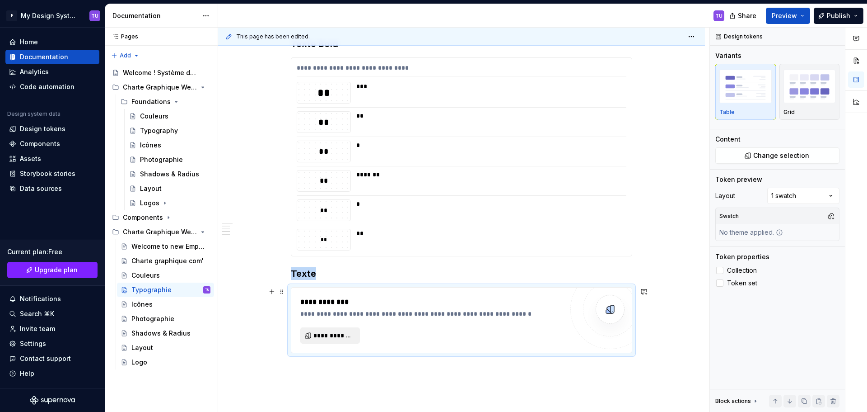
click at [314, 338] on span "**********" at bounding box center [334, 335] width 41 height 9
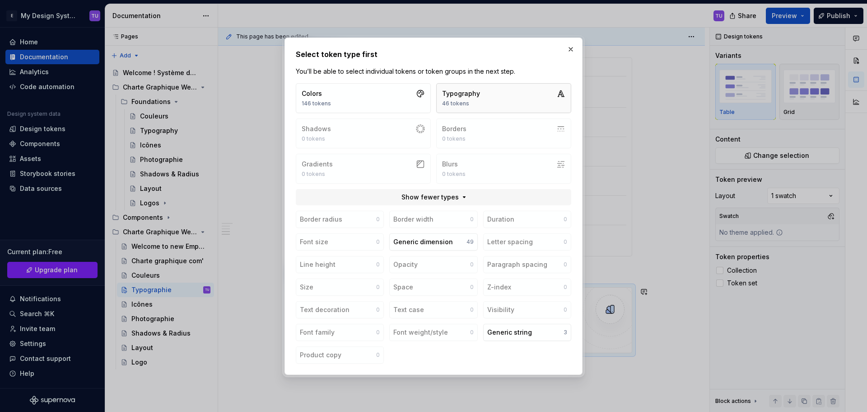
click at [458, 106] on div "46 tokens" at bounding box center [461, 103] width 38 height 7
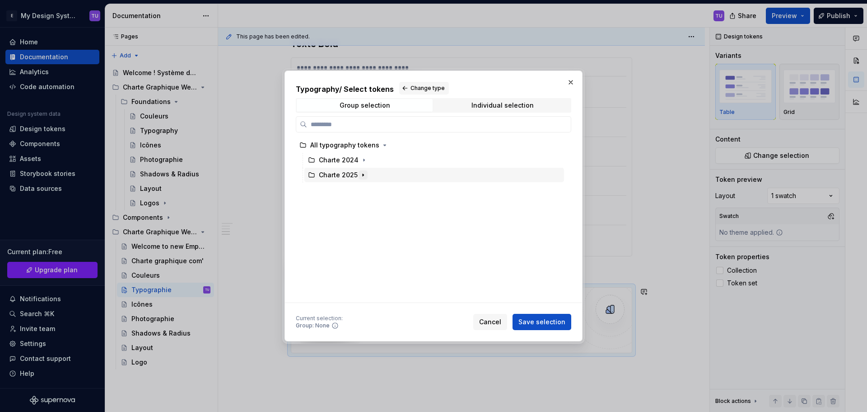
click at [364, 173] on icon "button" at bounding box center [363, 174] width 7 height 7
click at [356, 186] on icon "button" at bounding box center [359, 189] width 7 height 7
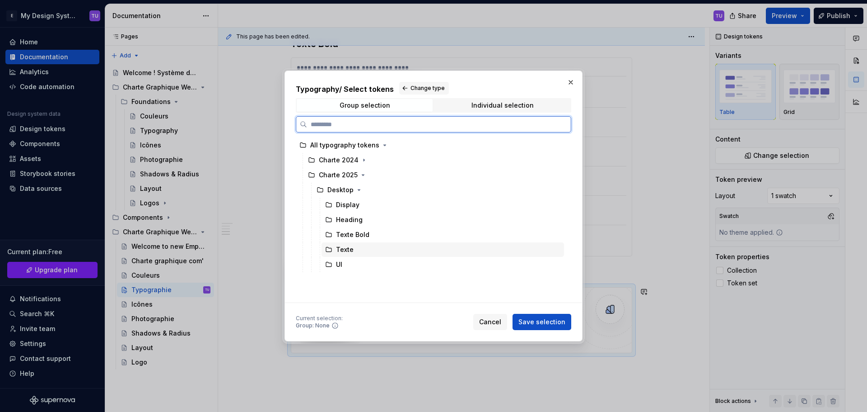
click at [349, 249] on div "Texte" at bounding box center [345, 249] width 18 height 9
click at [531, 320] on span "Save selection" at bounding box center [542, 321] width 47 height 9
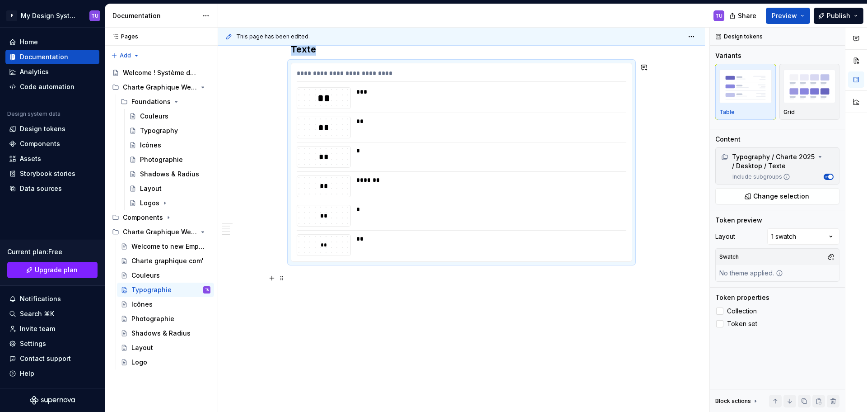
scroll to position [886, 0]
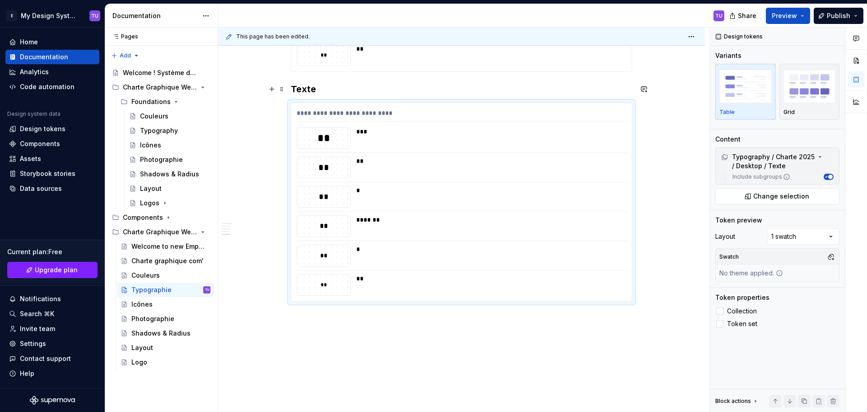
click at [303, 89] on h3 "Texte" at bounding box center [462, 89] width 342 height 13
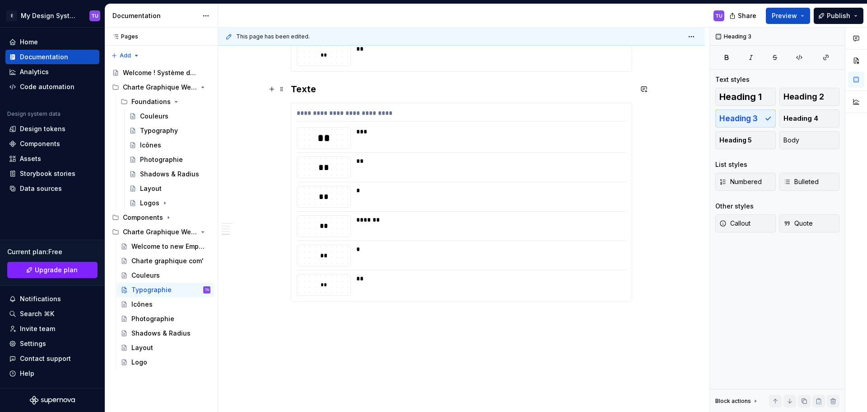
click at [303, 89] on h3 "Texte" at bounding box center [462, 89] width 342 height 13
copy h3 "Texte"
click at [314, 314] on p at bounding box center [462, 317] width 342 height 11
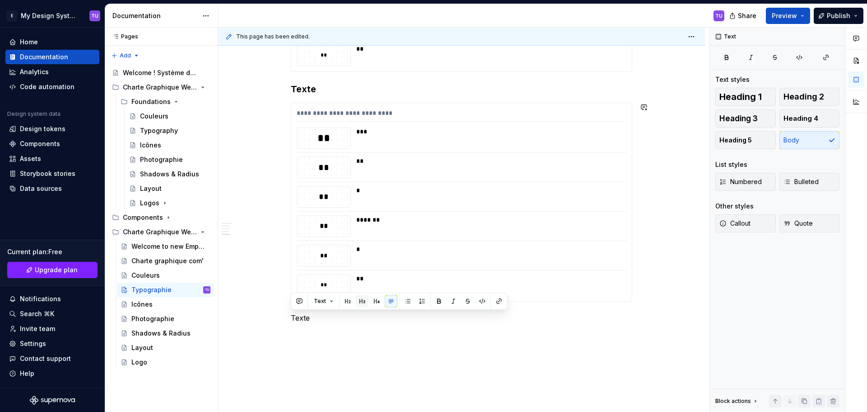
click at [362, 299] on button "button" at bounding box center [362, 301] width 13 height 13
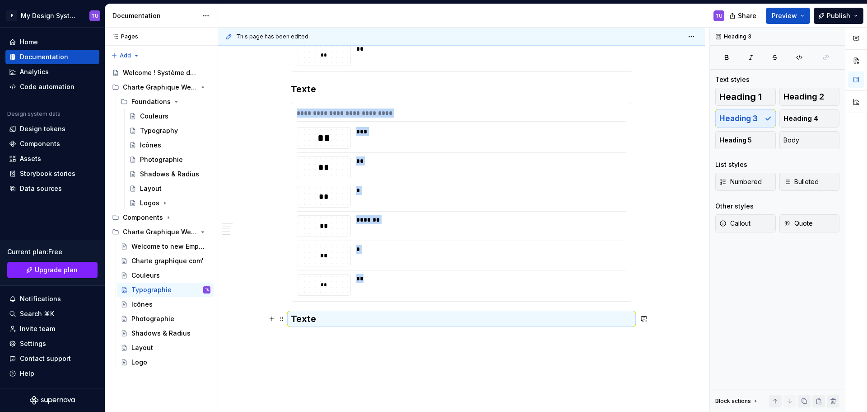
click at [311, 320] on h3 "Texte" at bounding box center [462, 318] width 342 height 13
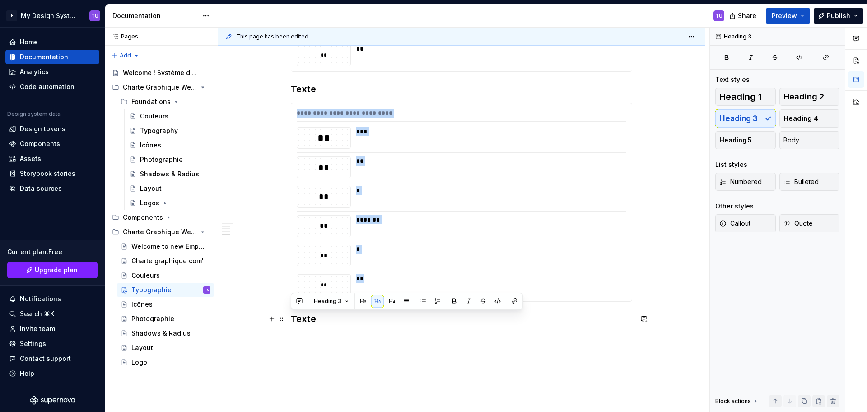
click at [311, 320] on h3 "Texte" at bounding box center [462, 318] width 342 height 13
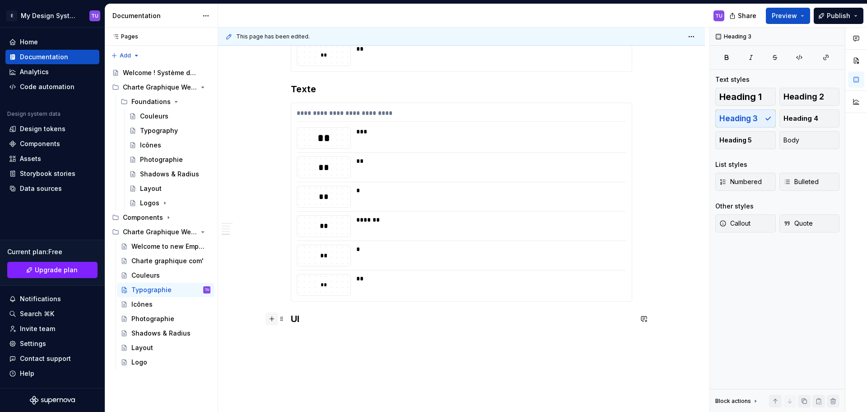
click at [276, 319] on button "button" at bounding box center [272, 318] width 13 height 13
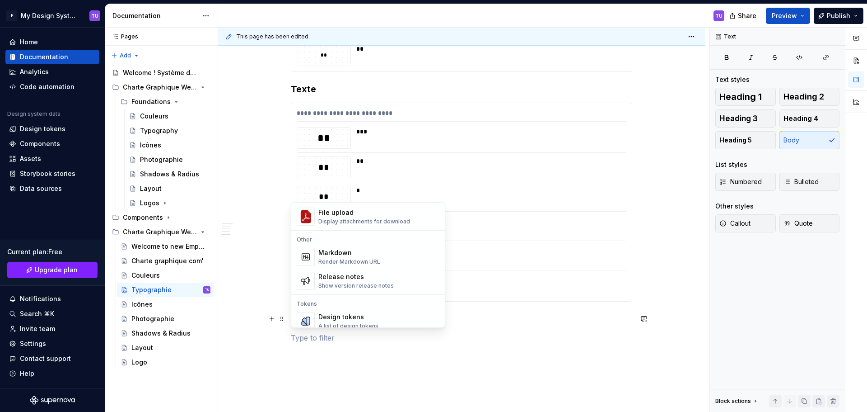
scroll to position [587, 0]
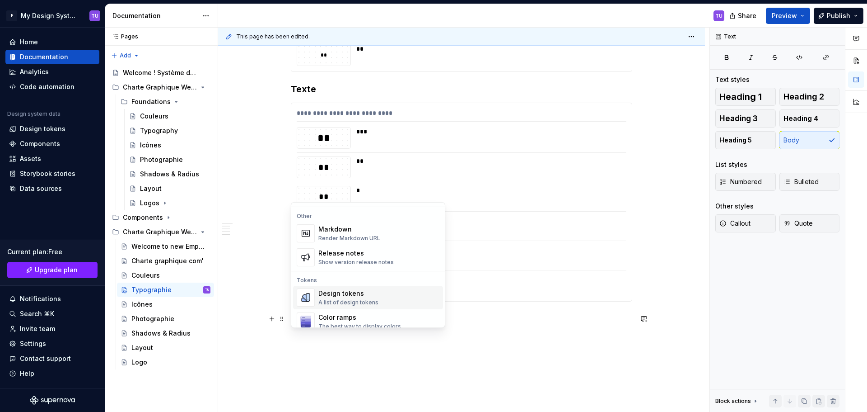
click at [335, 292] on div "Design tokens" at bounding box center [349, 293] width 60 height 9
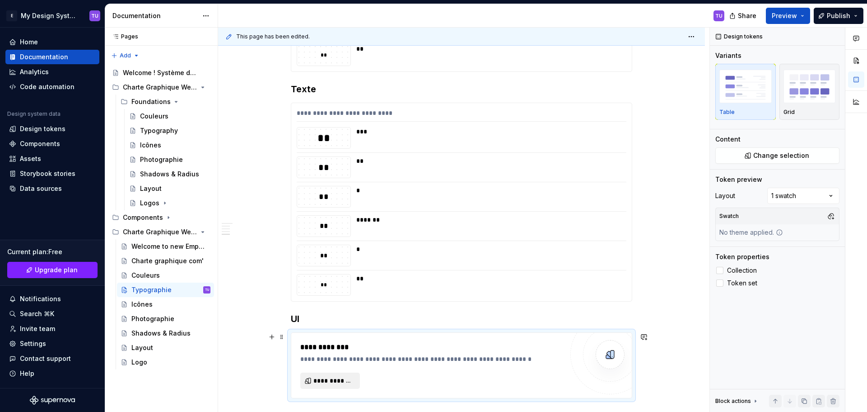
click at [340, 377] on span "**********" at bounding box center [334, 380] width 41 height 9
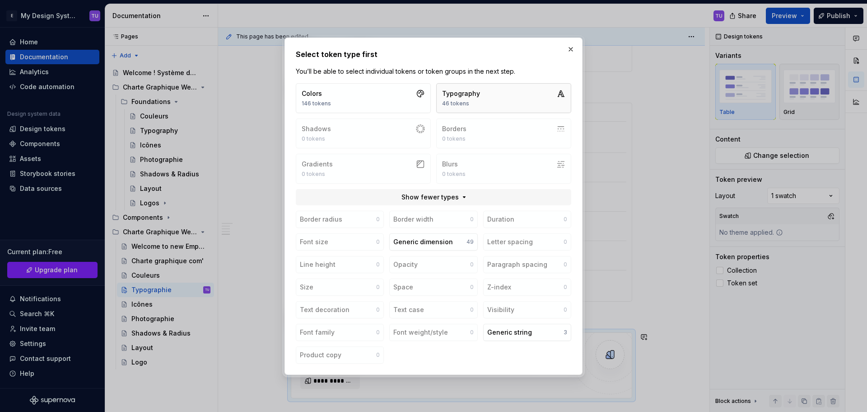
click at [487, 97] on button "Typography 46 tokens" at bounding box center [503, 98] width 135 height 30
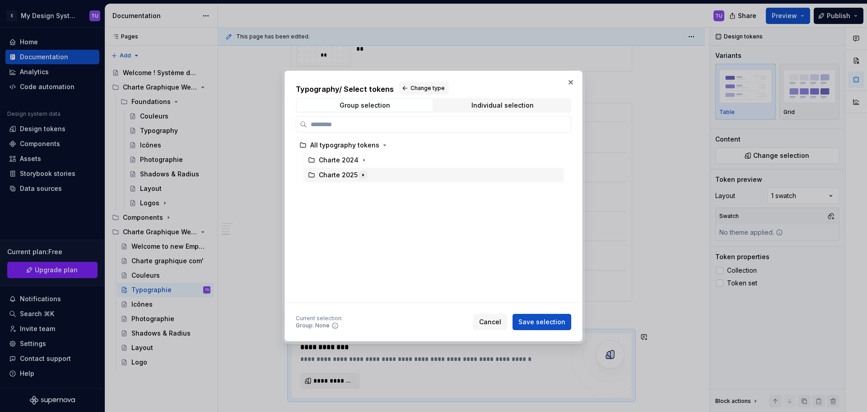
click at [363, 177] on icon "button" at bounding box center [363, 174] width 7 height 7
click at [359, 187] on icon "button" at bounding box center [359, 189] width 7 height 7
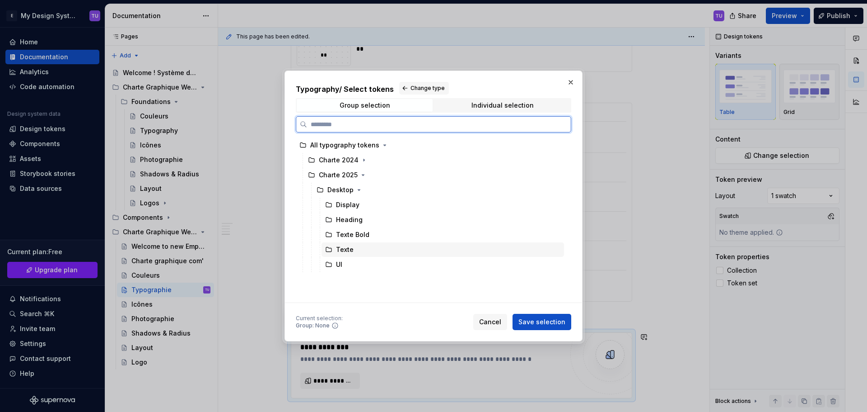
click at [345, 264] on div "UI" at bounding box center [443, 264] width 243 height 14
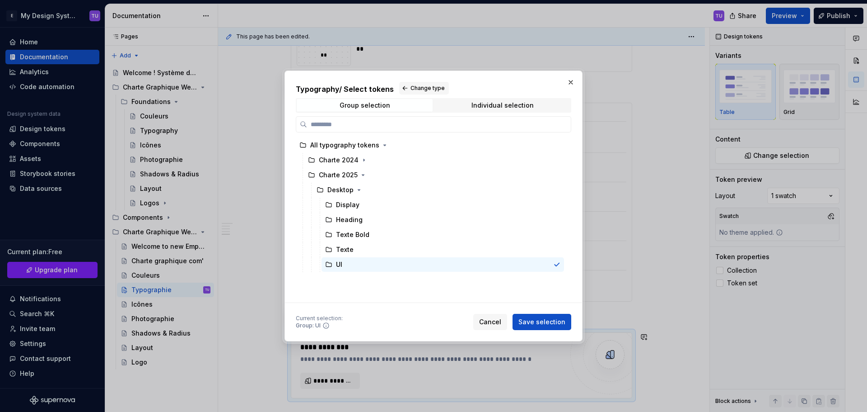
click at [528, 319] on span "Save selection" at bounding box center [542, 321] width 47 height 9
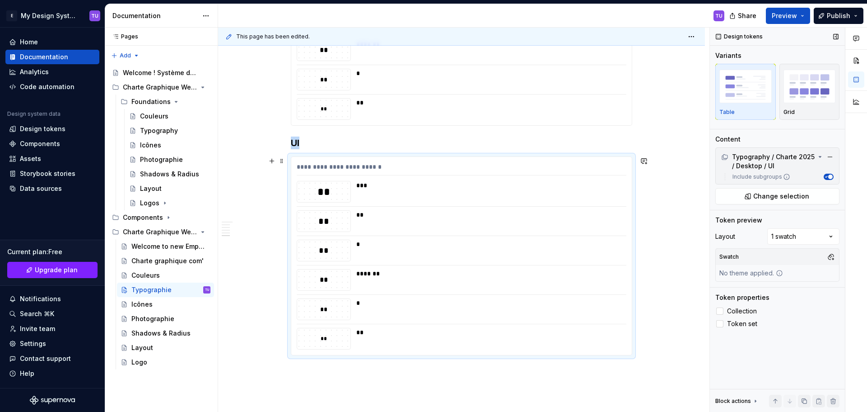
scroll to position [1050, 0]
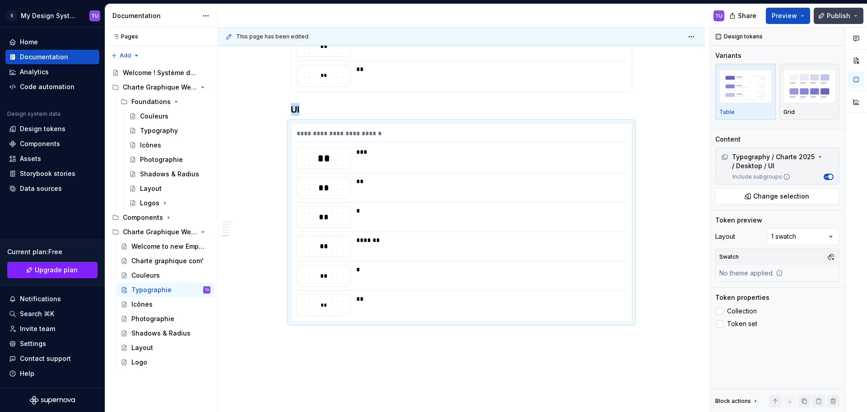
click at [830, 16] on span "Publish" at bounding box center [838, 15] width 23 height 9
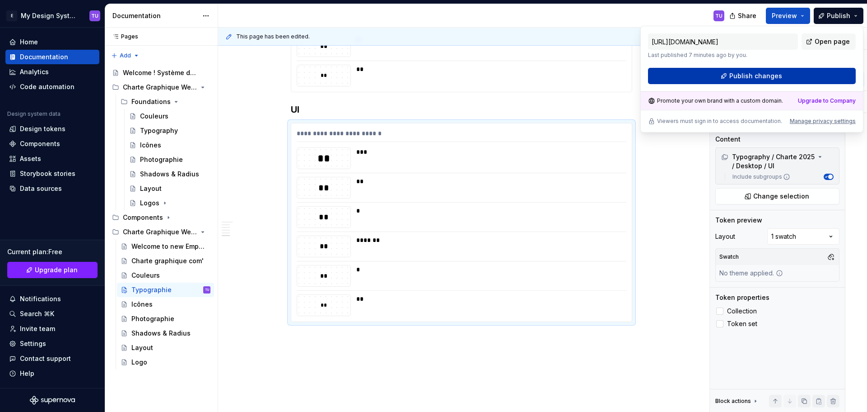
click at [745, 79] on span "Publish changes" at bounding box center [756, 75] width 53 height 9
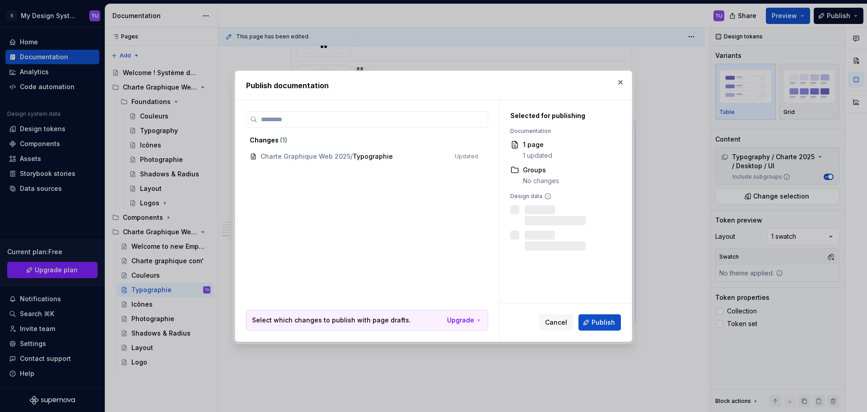
click at [603, 319] on span "Publish" at bounding box center [603, 322] width 23 height 9
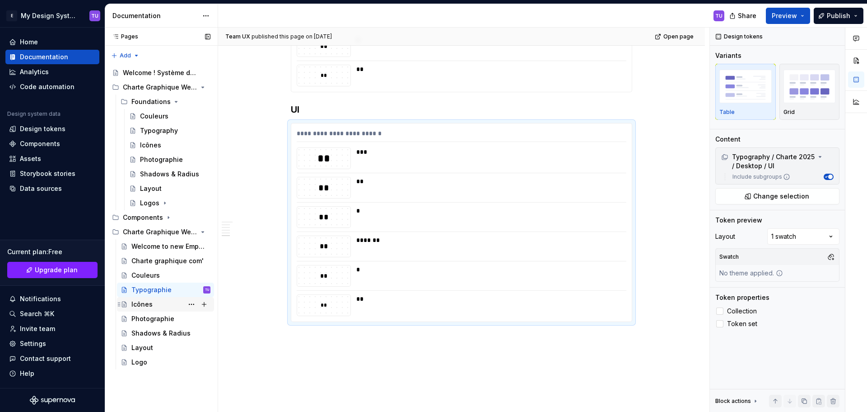
click at [151, 300] on div "Icônes" at bounding box center [141, 304] width 21 height 9
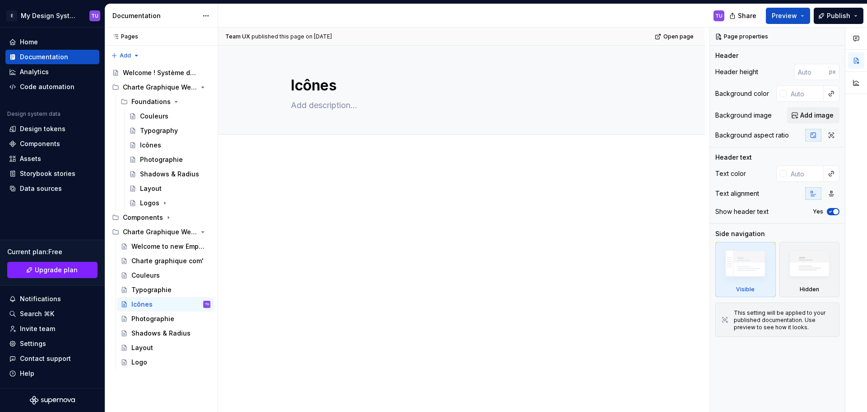
click at [310, 173] on div at bounding box center [461, 250] width 487 height 190
click at [150, 290] on div "Typographie" at bounding box center [151, 289] width 40 height 9
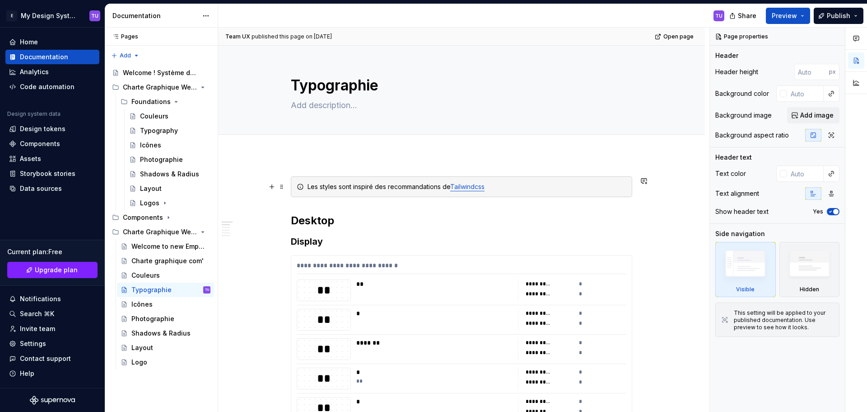
click at [313, 186] on div "Les styles sont inspiré des recommandations de Tailwindcss" at bounding box center [467, 186] width 319 height 9
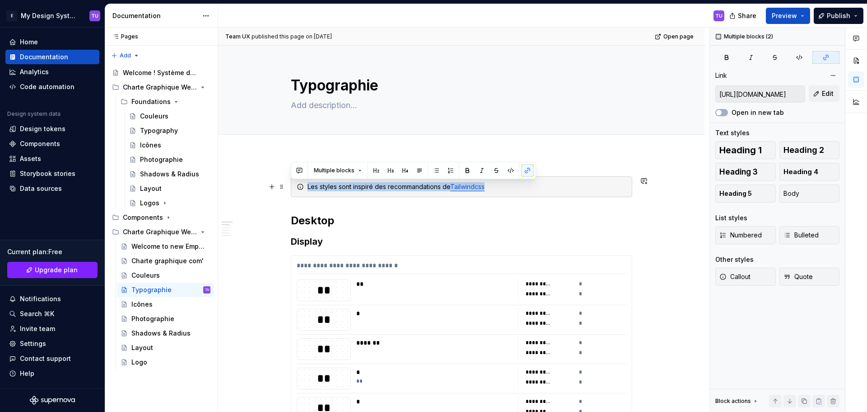
drag, startPoint x: 313, startPoint y: 186, endPoint x: 498, endPoint y: 185, distance: 185.2
click at [498, 185] on div "Les styles sont inspiré des recommandations de Tailwindcss" at bounding box center [467, 186] width 319 height 9
copy div "Les styles sont inspiré des recommandations de Tailwindcss"
click at [312, 185] on div "Les styles sont inspiré des recommandations de Tailwindcss" at bounding box center [467, 186] width 319 height 9
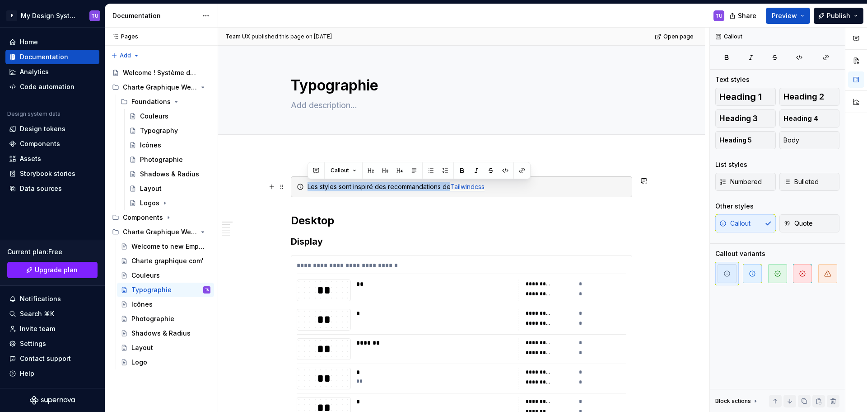
drag, startPoint x: 312, startPoint y: 185, endPoint x: 447, endPoint y: 185, distance: 134.6
click at [447, 185] on div "Les styles sont inspiré des recommandations de Tailwindcss" at bounding box center [467, 186] width 319 height 9
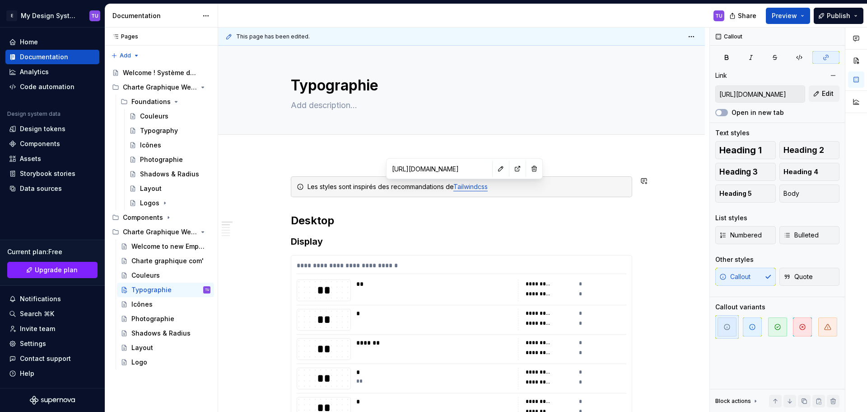
click at [473, 218] on h2 "Desktop" at bounding box center [462, 220] width 342 height 14
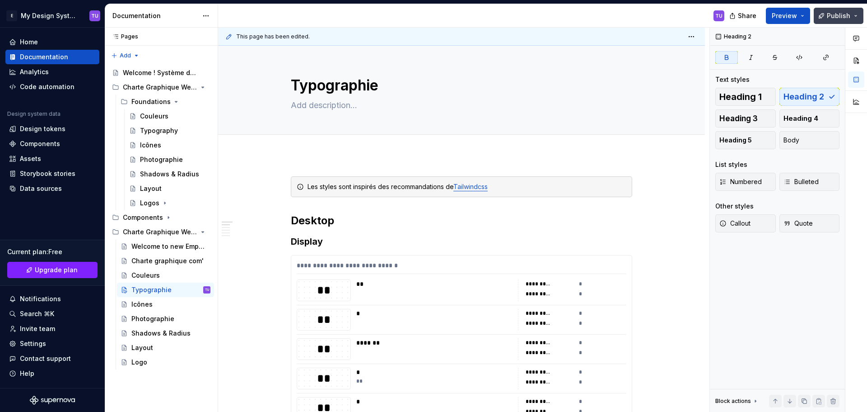
click at [834, 15] on span "Publish" at bounding box center [838, 15] width 23 height 9
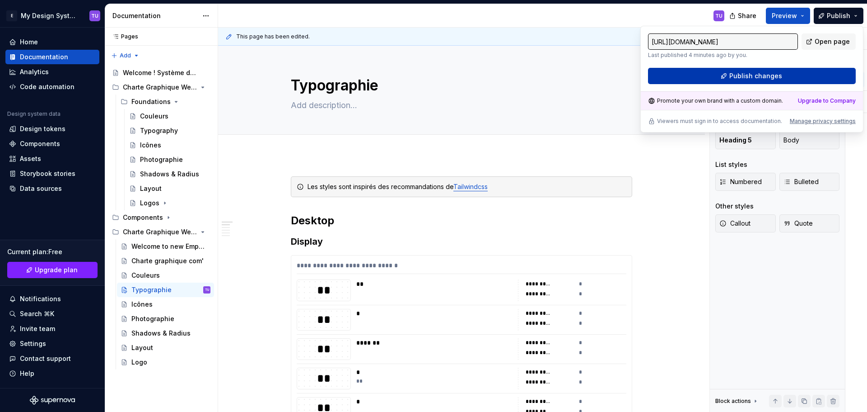
click at [766, 79] on span "Publish changes" at bounding box center [756, 75] width 53 height 9
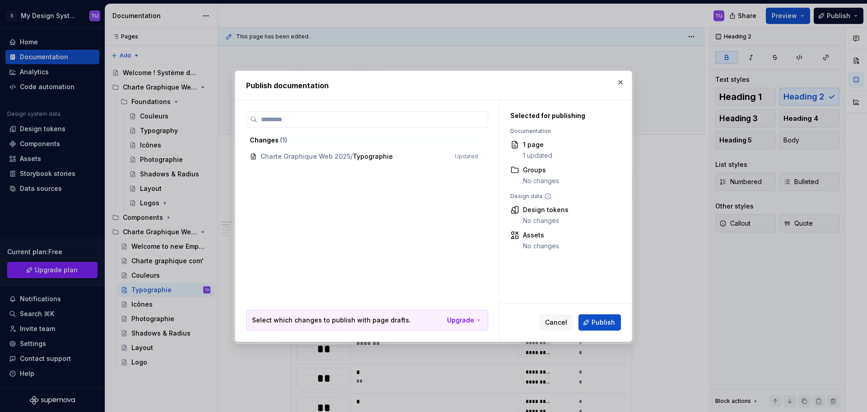
click at [606, 321] on span "Publish" at bounding box center [603, 322] width 23 height 9
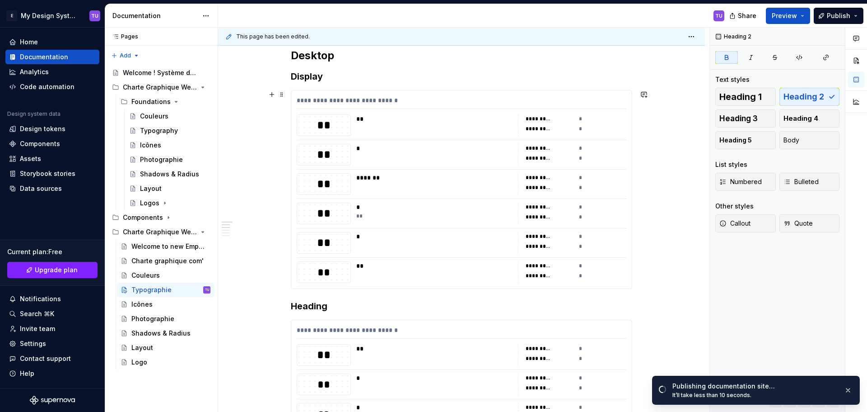
scroll to position [181, 0]
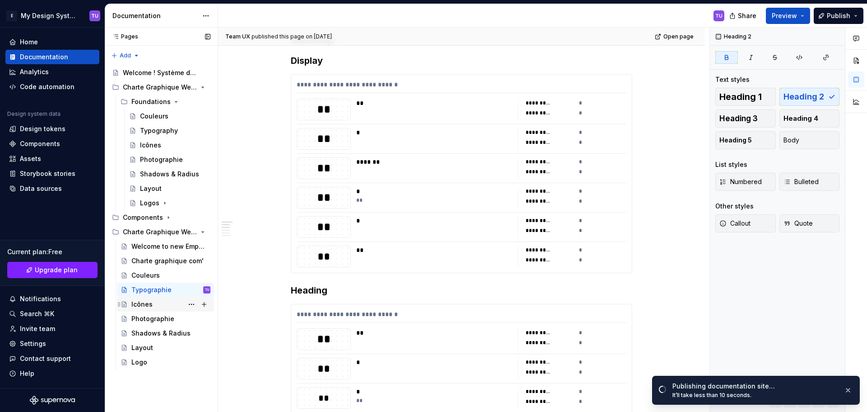
click at [151, 305] on div "Icônes" at bounding box center [141, 304] width 21 height 9
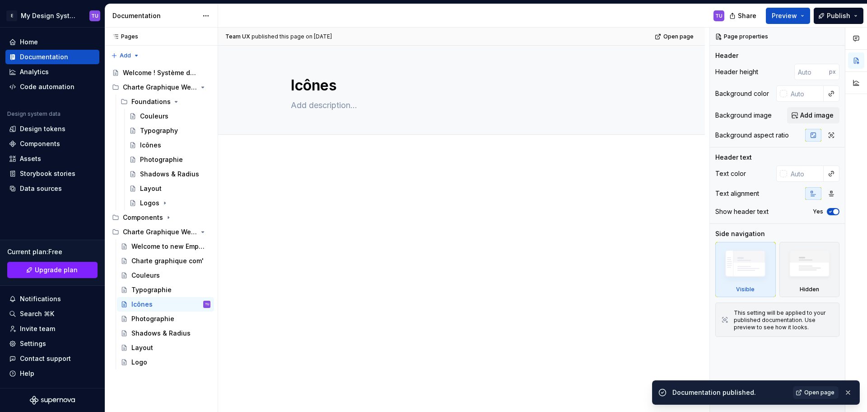
click at [319, 183] on p at bounding box center [462, 181] width 342 height 11
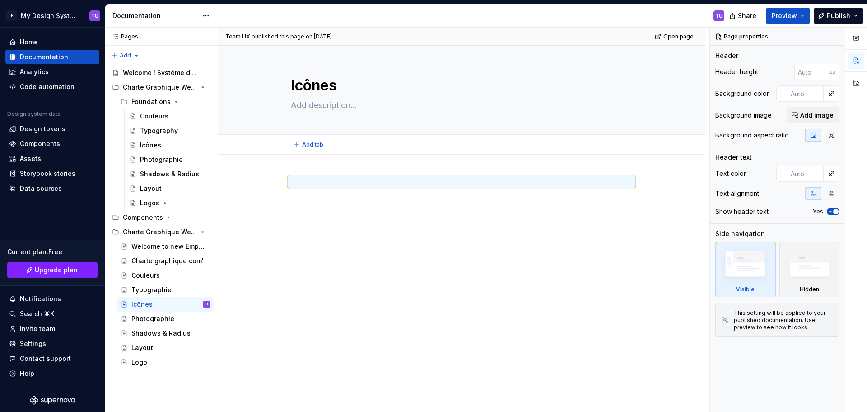
type textarea "*"
click at [305, 183] on p at bounding box center [462, 181] width 342 height 11
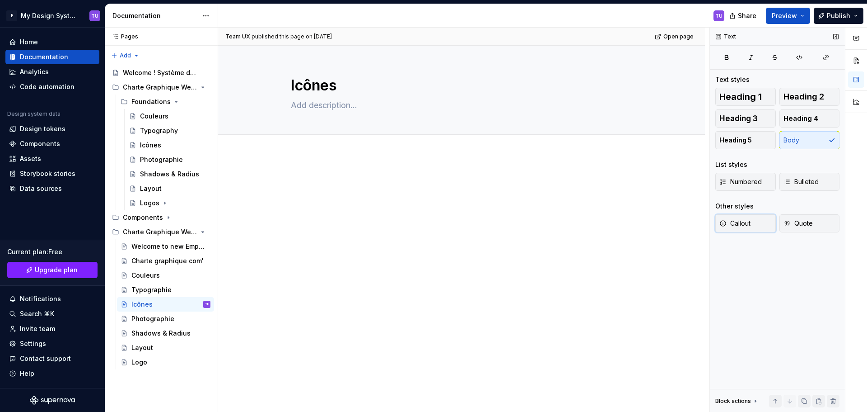
click at [732, 224] on span "Callout" at bounding box center [735, 223] width 31 height 9
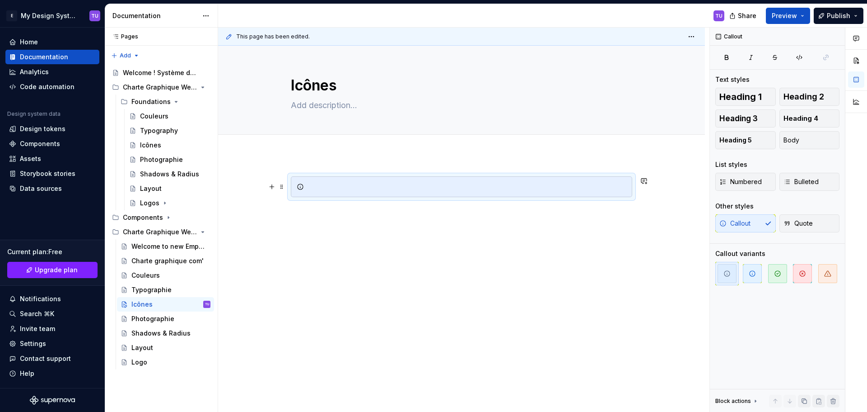
click at [318, 184] on div at bounding box center [467, 186] width 319 height 9
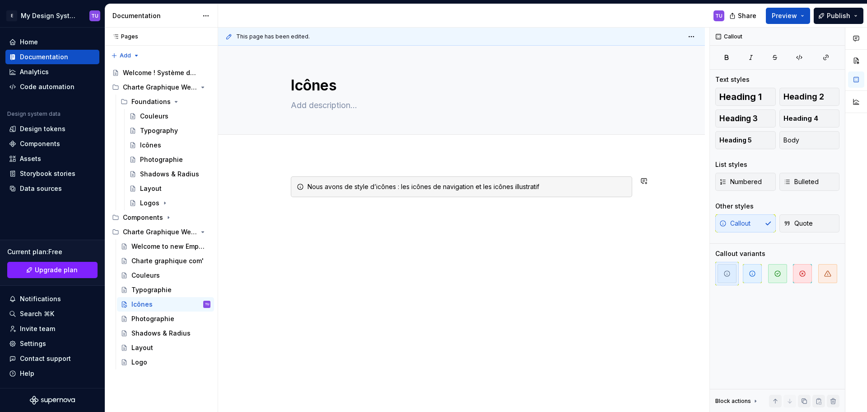
drag, startPoint x: 316, startPoint y: 223, endPoint x: 320, endPoint y: 220, distance: 4.8
click at [316, 222] on div "This page has been edited. Icônes Edit header Nous avons de style d’icônes : le…" at bounding box center [464, 220] width 492 height 384
click at [323, 213] on div "Nous avons de style d’icônes : les icônes de navigation et les icônes illustrat…" at bounding box center [462, 198] width 342 height 45
drag, startPoint x: 544, startPoint y: 184, endPoint x: 553, endPoint y: 185, distance: 9.1
click at [543, 184] on div "Nous avons de style d’icônes : les icônes de navigation et les icônes illustrat…" at bounding box center [467, 186] width 319 height 9
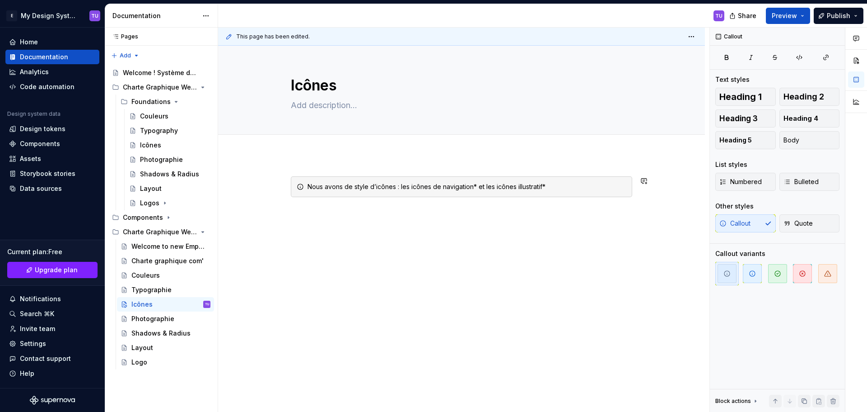
click at [347, 220] on div "Nous avons de style d’icônes : les icônes de navigation* et les icônes illustra…" at bounding box center [462, 198] width 342 height 45
click at [324, 228] on div "Nous avons de style d’icônes : les icônes de navigation* et les icônes illustra…" at bounding box center [461, 250] width 487 height 190
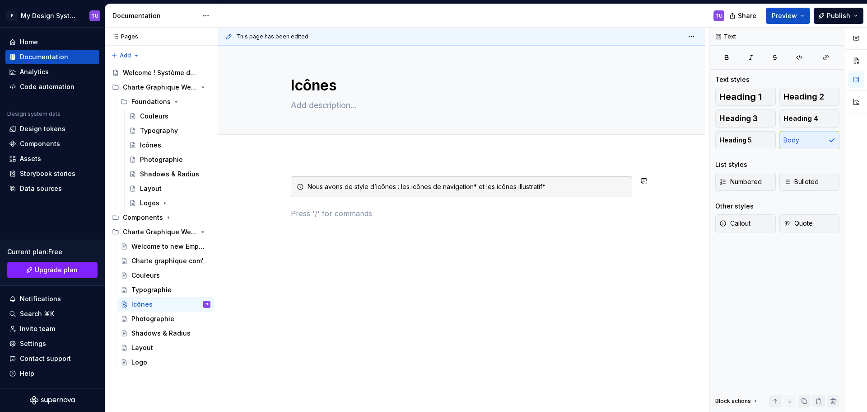
click at [324, 228] on div "Nous avons de style d’icônes : les icônes de navigation* et les icônes illustra…" at bounding box center [462, 202] width 342 height 53
click at [323, 216] on p at bounding box center [462, 213] width 342 height 11
click at [548, 187] on div "Nous avons de style d’icônes : les icônes de navigation* et les icônes illustra…" at bounding box center [467, 186] width 319 height 9
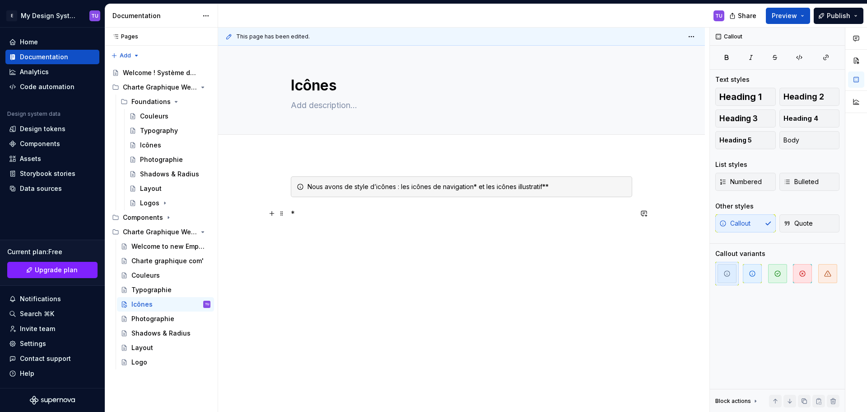
click at [298, 211] on p "*" at bounding box center [462, 213] width 342 height 11
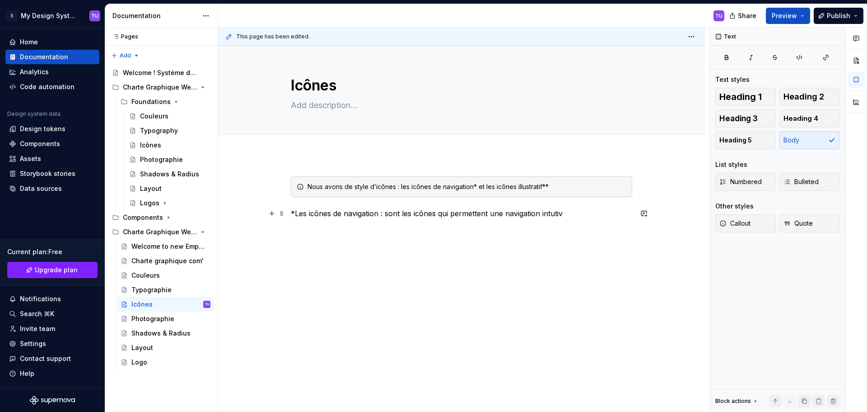
click at [441, 215] on p "*Les icônes de navigation : sont les icônes qui permettent une navigation intut…" at bounding box center [462, 213] width 342 height 11
click at [438, 214] on p "*Les icônes de navigation : sont les icônes qui permettent une navigation intut…" at bounding box center [462, 213] width 342 height 11
click at [460, 214] on p "*Les icônes de navigation : sont les icônes qui permettent une navigation intut…" at bounding box center [462, 213] width 342 height 11
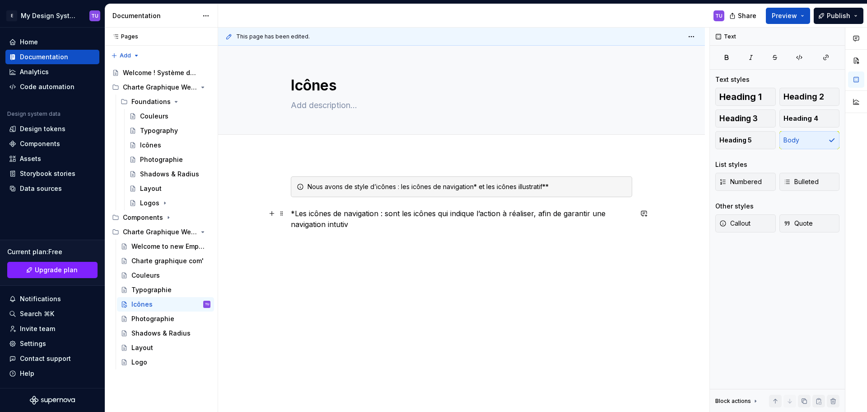
click at [362, 225] on p "*Les icônes de navigation : sont les icônes qui indique l’action à réaliser, af…" at bounding box center [462, 219] width 342 height 22
click at [332, 231] on div "Nous avons de style d’icônes : les icônes de navigation* et les icônes illustra…" at bounding box center [462, 208] width 342 height 64
click at [359, 223] on p "*Les icônes de navigation : sont les icônes qui indique l’action à réaliser, af…" at bounding box center [462, 219] width 342 height 22
click at [536, 212] on p "*Les icônes de navigation : sont les icônes qui indique l’action à réaliser, af…" at bounding box center [462, 219] width 342 height 22
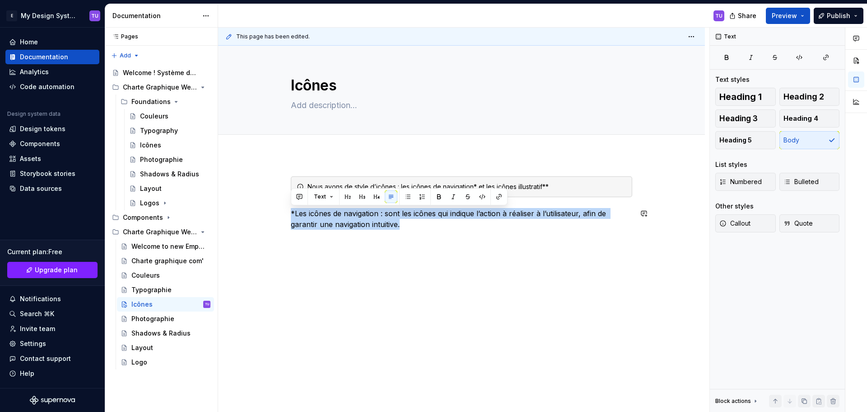
copy p "*Les icônes de navigation : sont les icônes qui indique l’action à réaliser à l…"
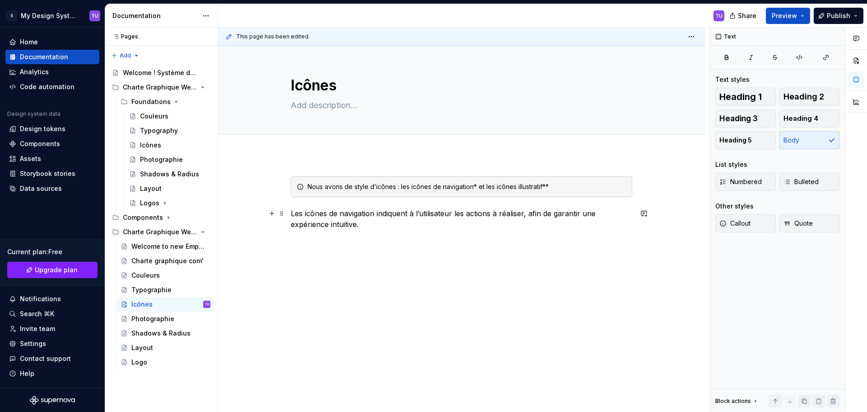
click at [292, 214] on p "Les icônes de navigation indiquent à l’utilisateur les actions à réaliser, afin…" at bounding box center [462, 219] width 342 height 22
click at [300, 212] on p "*Les icônes de navigation indiquent à l’utilisateur les actions à réaliser, afi…" at bounding box center [462, 219] width 342 height 22
drag, startPoint x: 300, startPoint y: 212, endPoint x: 365, endPoint y: 210, distance: 65.1
click at [365, 210] on p "*Les icônes de navigation indiquent à l’utilisateur les actions à réaliser, afi…" at bounding box center [462, 219] width 342 height 22
click at [436, 196] on button "button" at bounding box center [442, 196] width 13 height 13
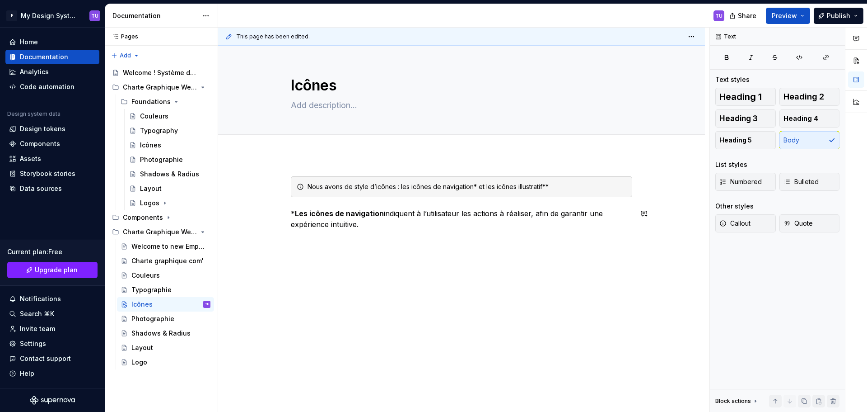
click at [394, 230] on div "Nous avons de style d’icônes : les icônes de navigation* et les icônes illustra…" at bounding box center [462, 208] width 342 height 64
click at [513, 240] on p "** Les icônes illustratif sont des icônes pour imagé, pour appuyé certains ter" at bounding box center [462, 240] width 342 height 11
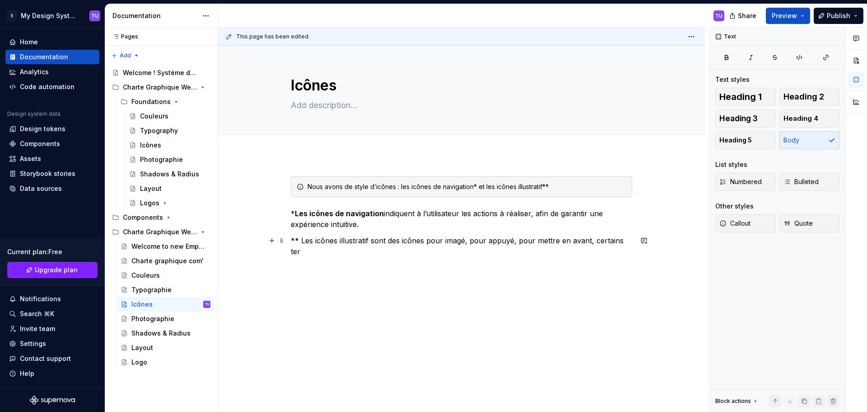
click at [631, 239] on p "** Les icônes illustratif sont des icônes pour imagé, pour appuyé, pour mettre …" at bounding box center [462, 246] width 342 height 22
click at [307, 238] on p "** Les icônes illustratif sont des icônes pour imagé, pour appuyé, pour mettre …" at bounding box center [462, 246] width 342 height 22
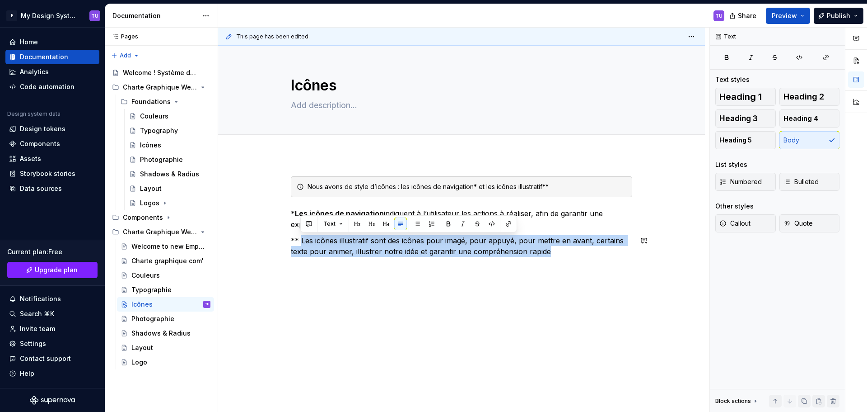
drag, startPoint x: 307, startPoint y: 238, endPoint x: 543, endPoint y: 260, distance: 237.7
click at [543, 260] on div "Nous avons de style d’icônes : les icônes de navigation* et les icônes illustra…" at bounding box center [462, 221] width 342 height 91
copy p "Les icônes illustratif sont des icônes pour imagé, pour appuyé, pour mettre en …"
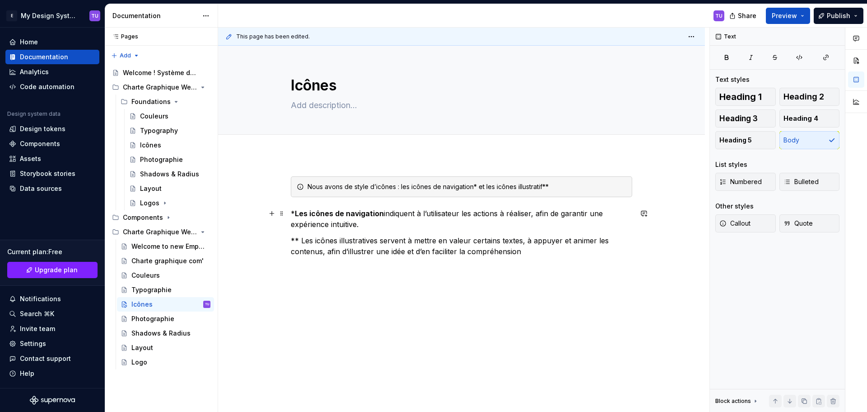
click at [364, 227] on p "* Les icônes de navigation indiquent à l’utilisateur les actions à réaliser, af…" at bounding box center [462, 219] width 342 height 22
click at [310, 240] on p "** Les icônes illustratives servent à mettre en valeur certains textes, à appuy…" at bounding box center [462, 246] width 342 height 22
drag, startPoint x: 310, startPoint y: 240, endPoint x: 341, endPoint y: 241, distance: 30.3
click at [341, 241] on p "** Les icônes illustratives servent à mettre en valeur certains textes, à appuy…" at bounding box center [462, 246] width 342 height 22
click at [446, 225] on button "button" at bounding box center [448, 223] width 13 height 13
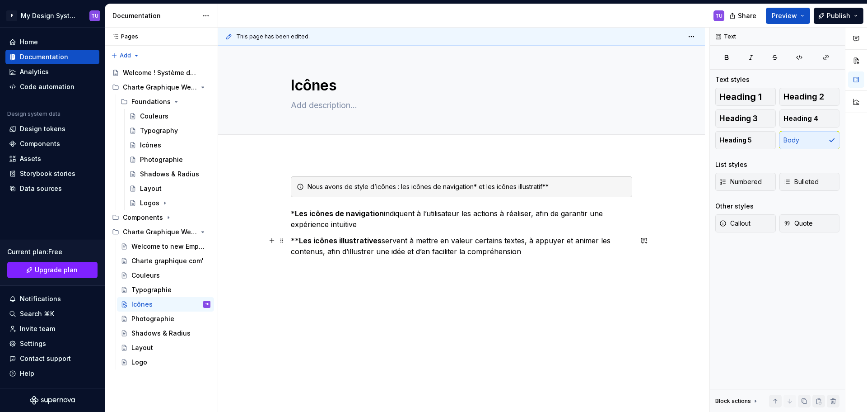
click at [534, 253] on p "** Les icônes illustratives servent à mettre en valeur certains textes, à appuy…" at bounding box center [462, 246] width 342 height 22
click at [311, 265] on div "Nous avons de style d’icônes : les icônes de navigation* et les icônes illustra…" at bounding box center [462, 221] width 342 height 91
click at [529, 257] on div "Nous avons de style d’icônes : les icônes de navigation* et les icônes illustra…" at bounding box center [462, 221] width 342 height 91
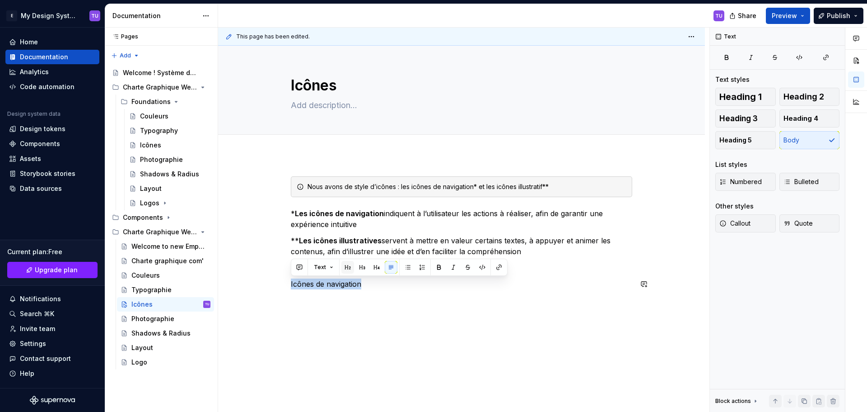
click at [349, 264] on button "button" at bounding box center [348, 267] width 13 height 13
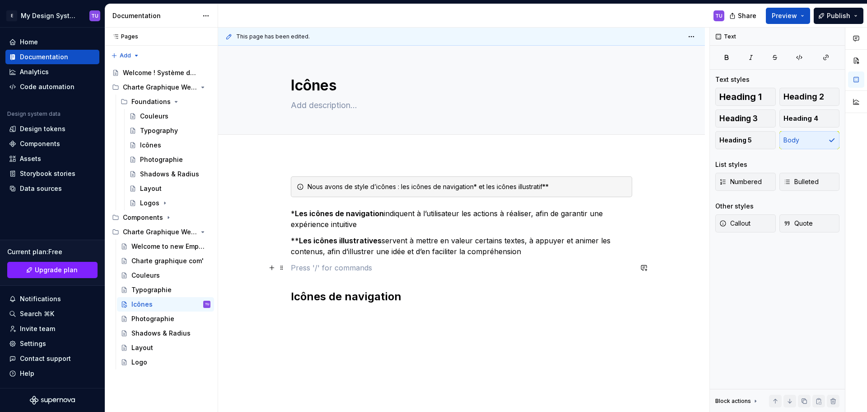
click at [300, 271] on p at bounding box center [462, 267] width 342 height 11
click at [301, 300] on div "Nous avons de style d’icônes : les icônes de navigation* et les icônes illustra…" at bounding box center [461, 288] width 487 height 267
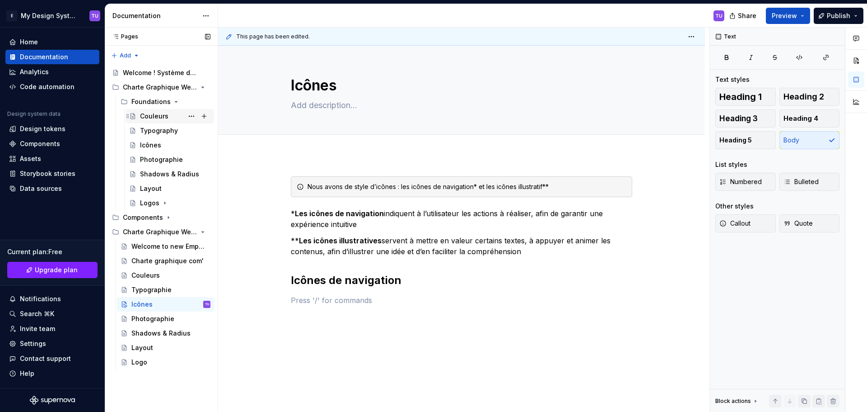
click at [153, 114] on div "Couleurs" at bounding box center [154, 116] width 28 height 9
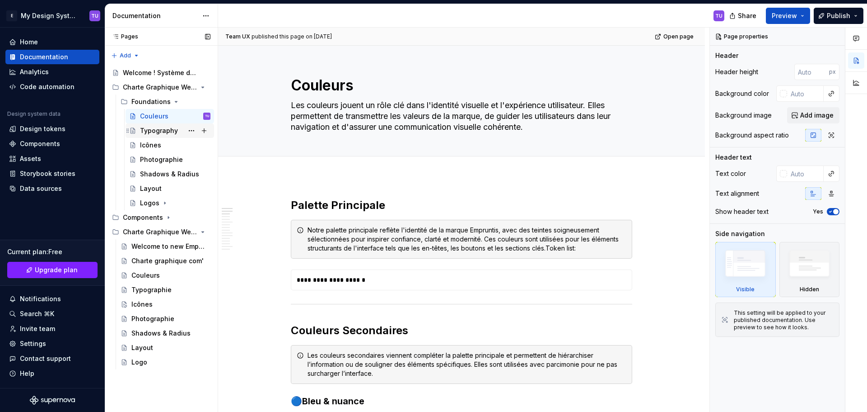
click at [159, 132] on div "Typography" at bounding box center [159, 130] width 38 height 9
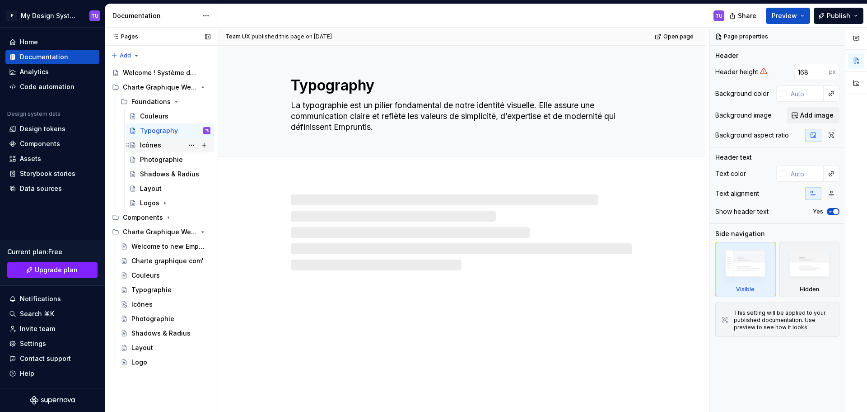
drag, startPoint x: 159, startPoint y: 146, endPoint x: 160, endPoint y: 151, distance: 5.2
click at [159, 146] on div "Icônes" at bounding box center [150, 145] width 21 height 9
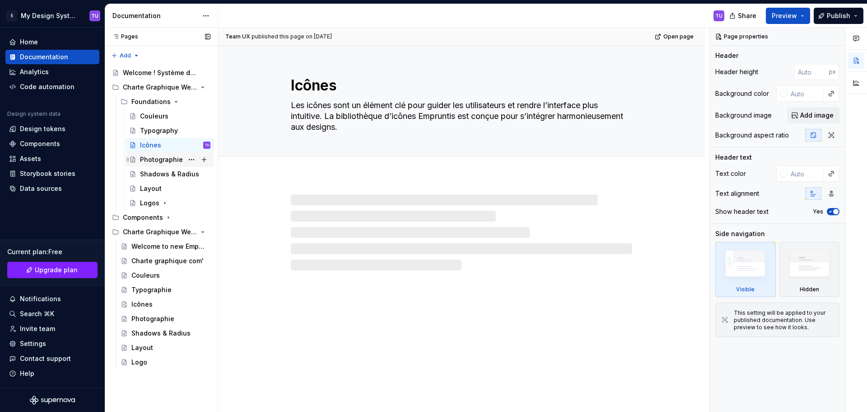
click at [160, 156] on div "Photographie" at bounding box center [161, 159] width 43 height 9
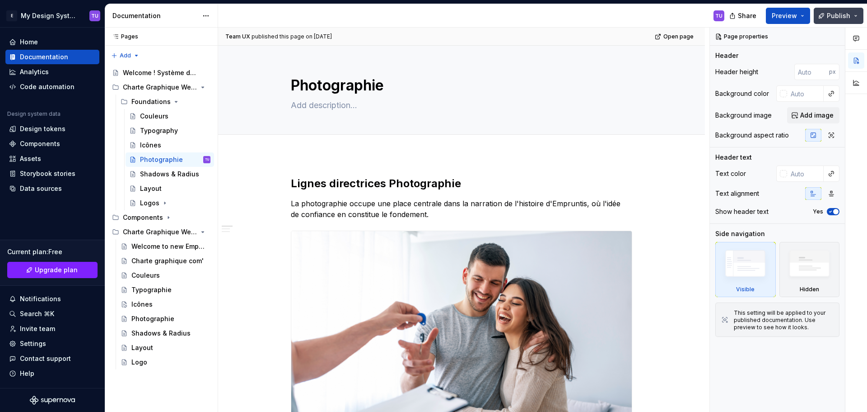
click at [841, 18] on span "Publish" at bounding box center [838, 15] width 23 height 9
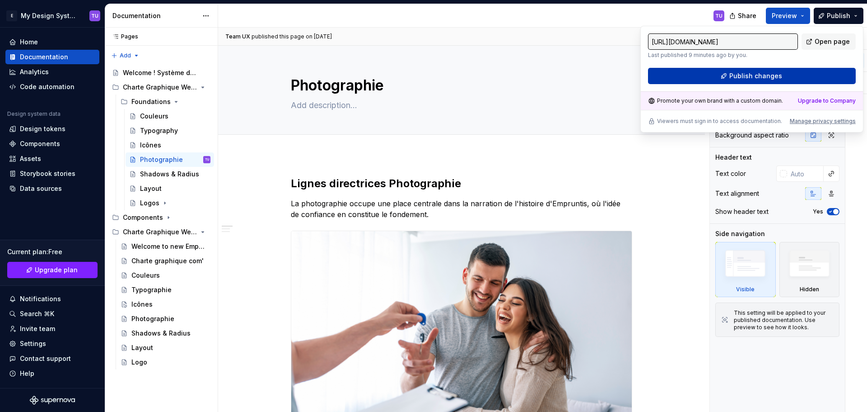
click at [767, 79] on span "Publish changes" at bounding box center [756, 75] width 53 height 9
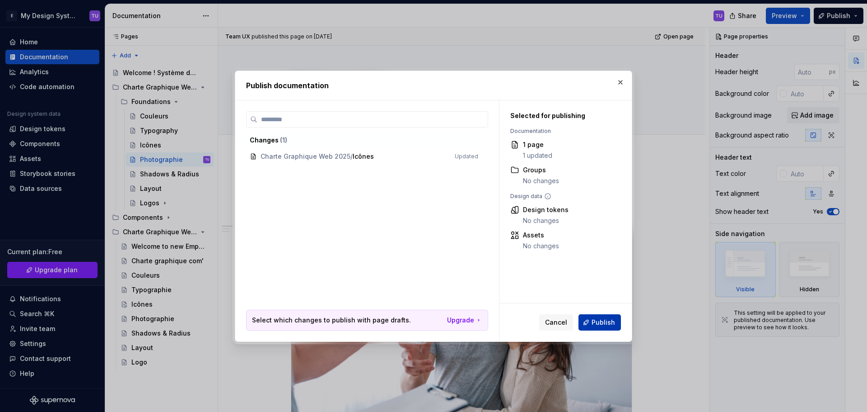
click at [592, 325] on button "Publish" at bounding box center [600, 322] width 42 height 16
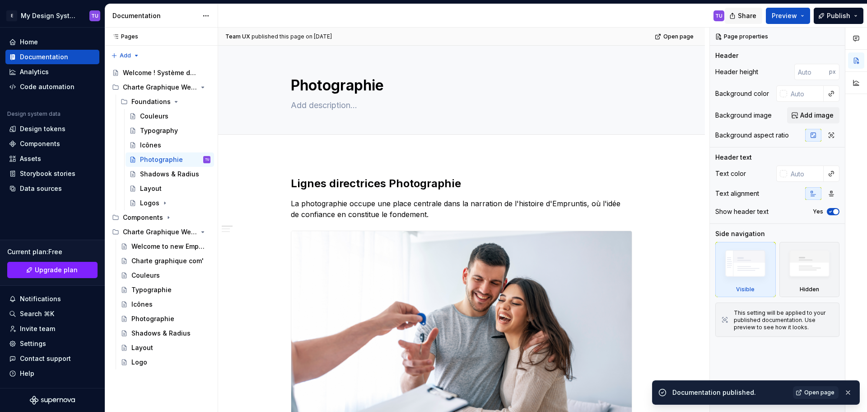
click at [745, 16] on span "Share" at bounding box center [747, 15] width 19 height 9
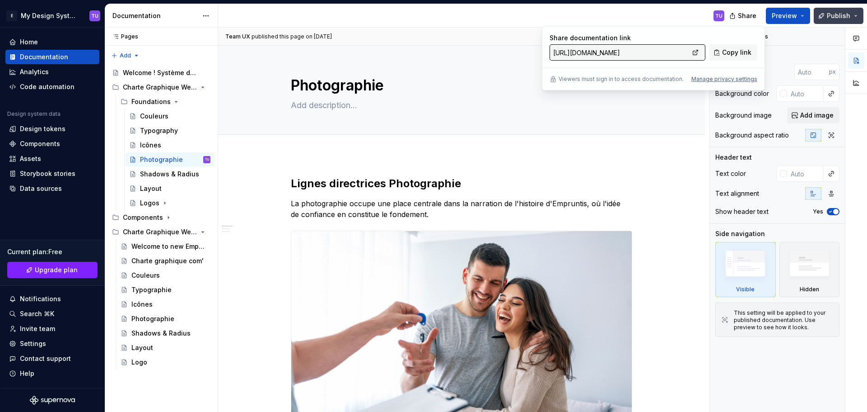
click at [832, 13] on span "Publish" at bounding box center [838, 15] width 23 height 9
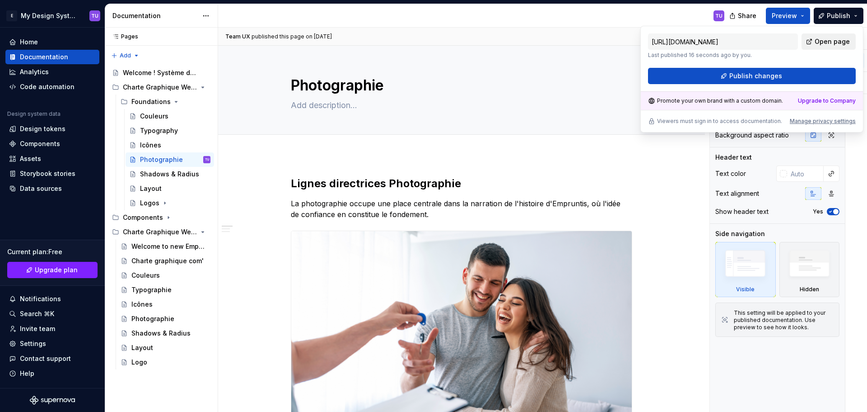
click at [832, 42] on span "Open page" at bounding box center [832, 41] width 35 height 9
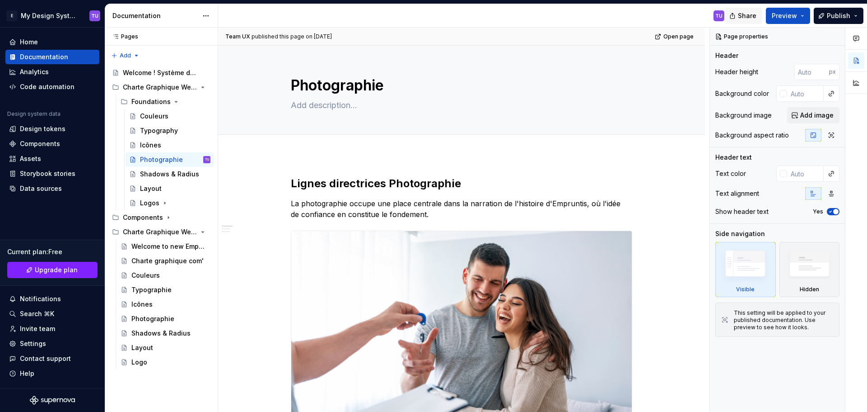
click at [749, 17] on span "Share" at bounding box center [747, 15] width 19 height 9
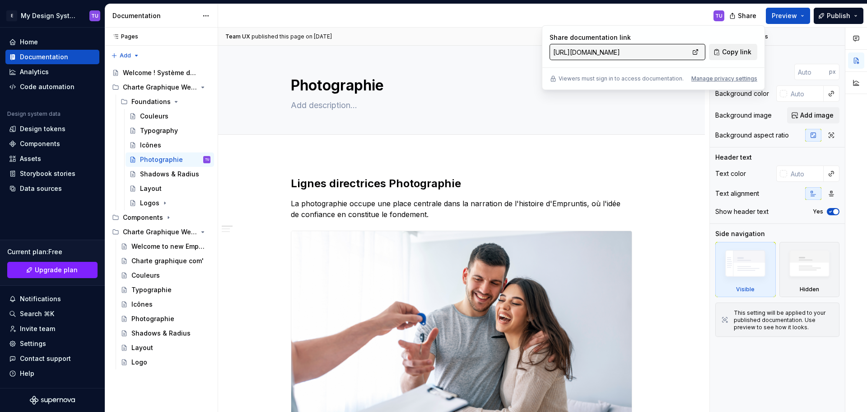
click at [726, 52] on span "Copy link" at bounding box center [736, 51] width 29 height 9
type textarea "*"
click at [513, 21] on div "TU" at bounding box center [475, 15] width 514 height 23
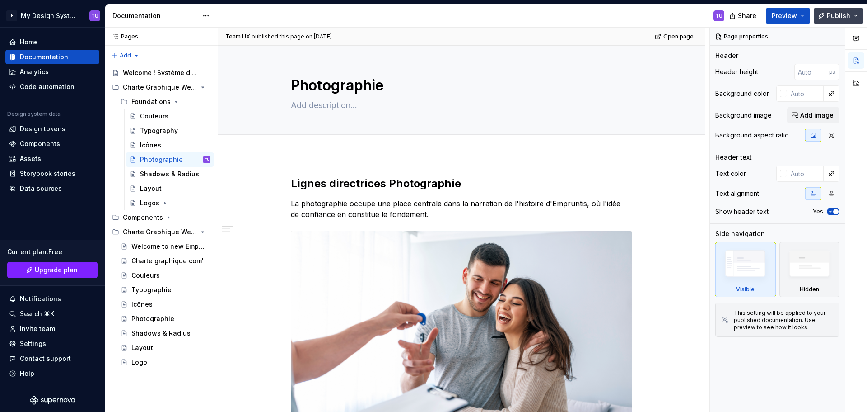
click at [833, 16] on span "Publish" at bounding box center [838, 15] width 23 height 9
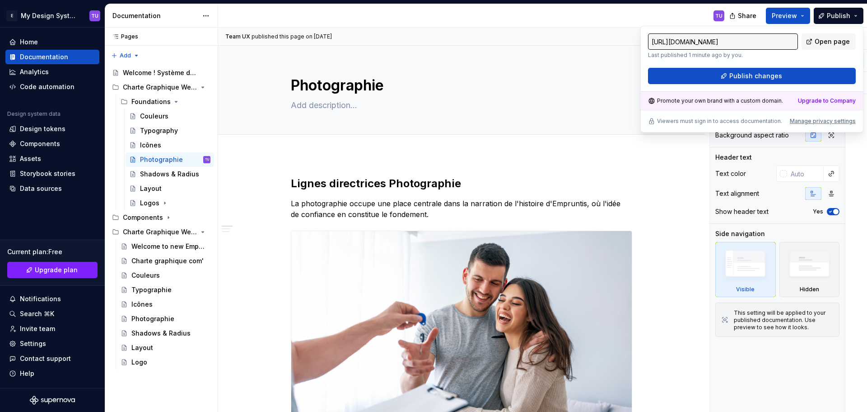
click at [735, 100] on div "Promote your own brand with a custom domain." at bounding box center [715, 100] width 135 height 7
click at [689, 100] on div "Promote your own brand with a custom domain." at bounding box center [715, 100] width 135 height 7
click at [675, 102] on div "Promote your own brand with a custom domain." at bounding box center [715, 100] width 135 height 7
drag, startPoint x: 675, startPoint y: 102, endPoint x: 779, endPoint y: 101, distance: 104.8
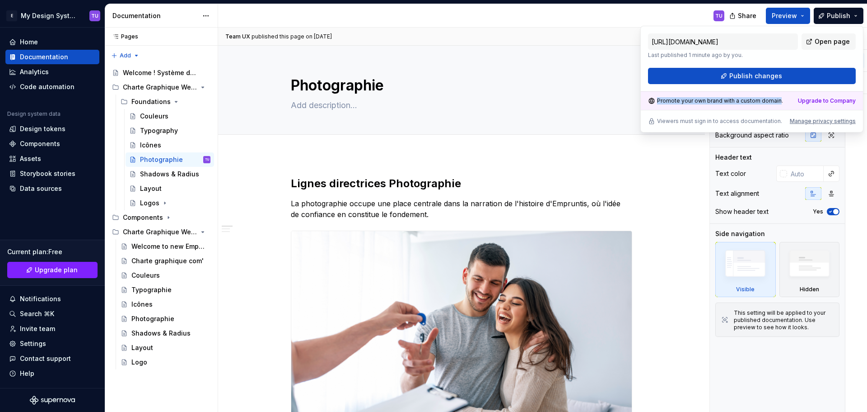
click at [779, 101] on div "Promote your own brand with a custom domain." at bounding box center [715, 100] width 135 height 7
click at [802, 122] on div "Manage privacy settings" at bounding box center [823, 120] width 66 height 7
type input "[URL][DOMAIN_NAME]"
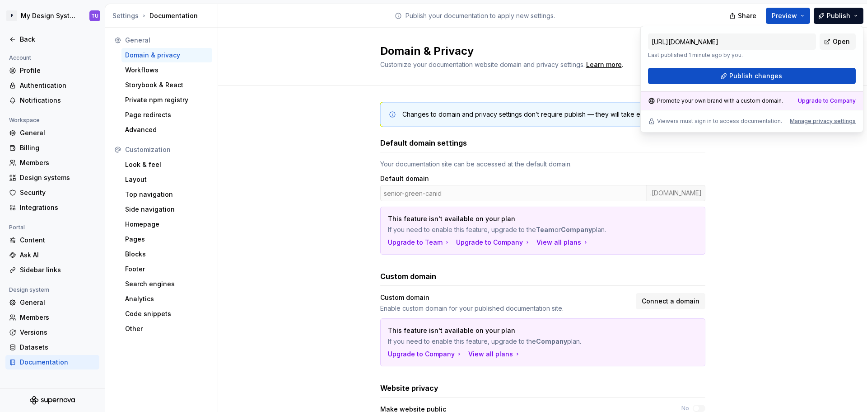
click at [588, 153] on div "Default domain settings Your documentation site can be accessed at the default …" at bounding box center [542, 195] width 325 height 117
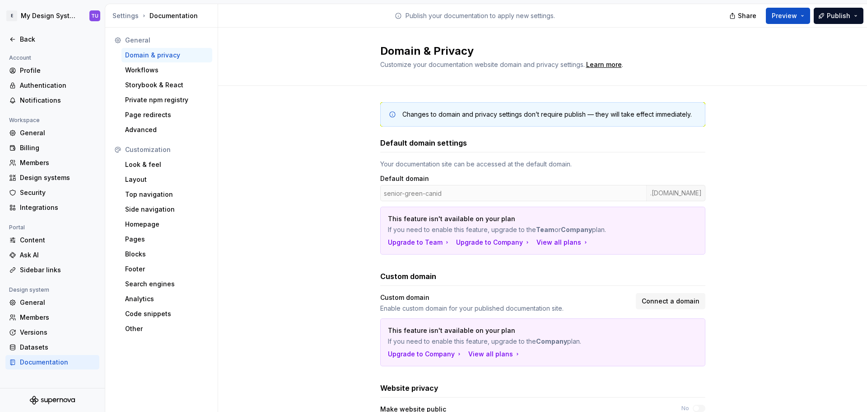
click at [460, 197] on div "senior-green-canid .[DOMAIN_NAME]" at bounding box center [542, 193] width 325 height 16
click at [435, 197] on div "senior-green-canid .[DOMAIN_NAME]" at bounding box center [542, 193] width 325 height 16
click at [830, 18] on span "Publish" at bounding box center [838, 15] width 23 height 9
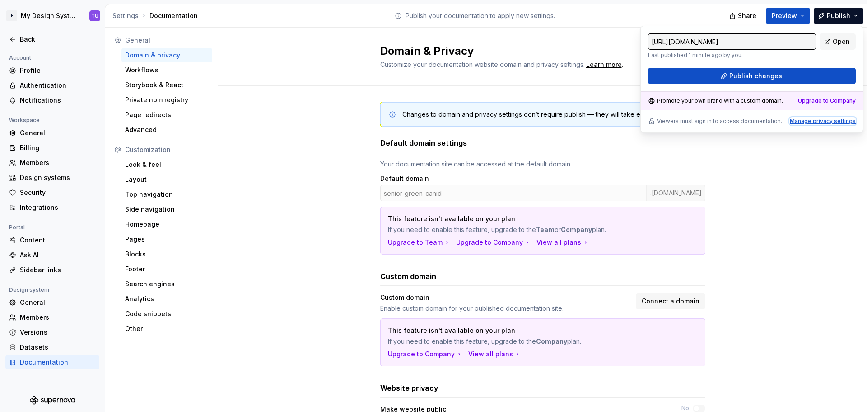
click at [821, 122] on div "Manage privacy settings" at bounding box center [823, 120] width 66 height 7
click at [487, 143] on div "Default domain settings" at bounding box center [542, 142] width 325 height 11
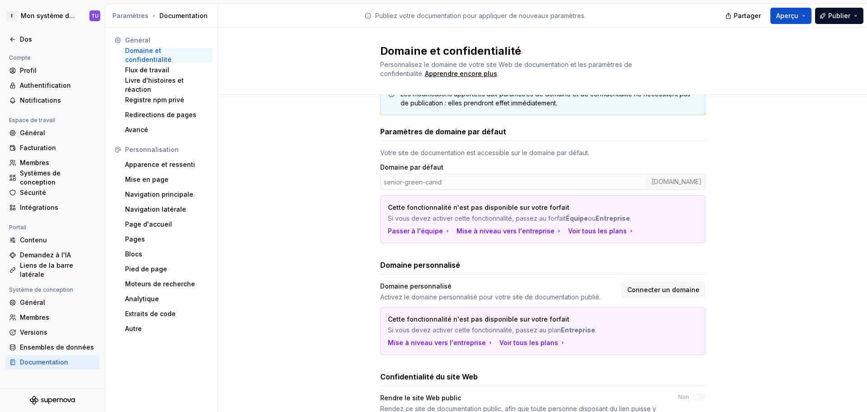
scroll to position [45, 0]
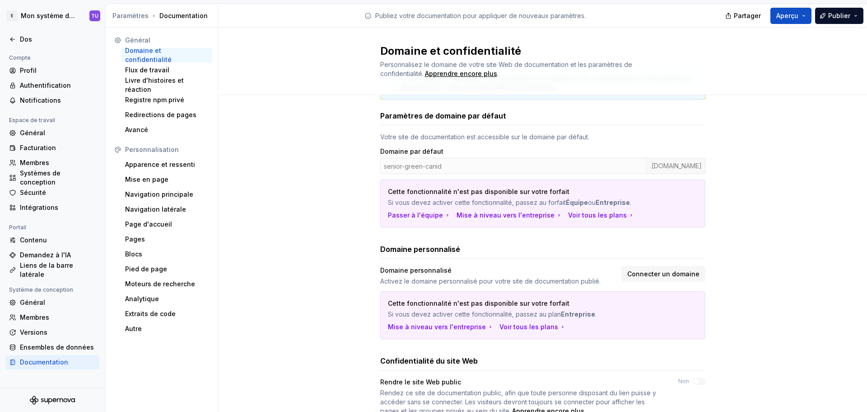
click at [429, 170] on div "senior-green-canid .[DOMAIN_NAME]" at bounding box center [542, 166] width 325 height 16
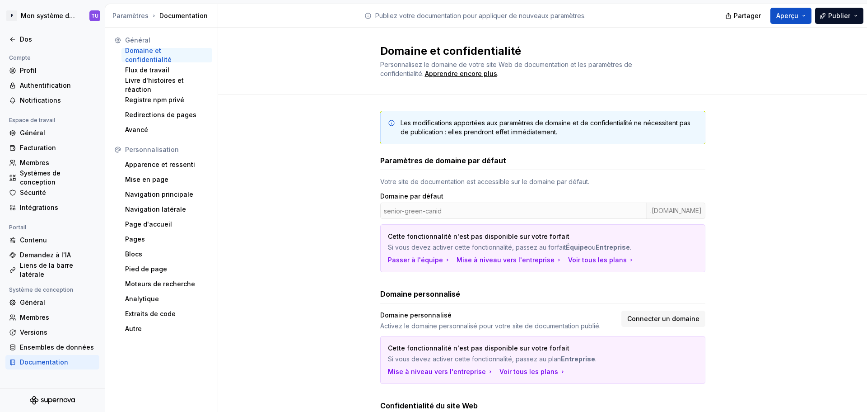
scroll to position [0, 0]
click at [56, 14] on html "E Mon système de conception TU Dos Compte Profil Authentification Notifications…" at bounding box center [433, 206] width 867 height 412
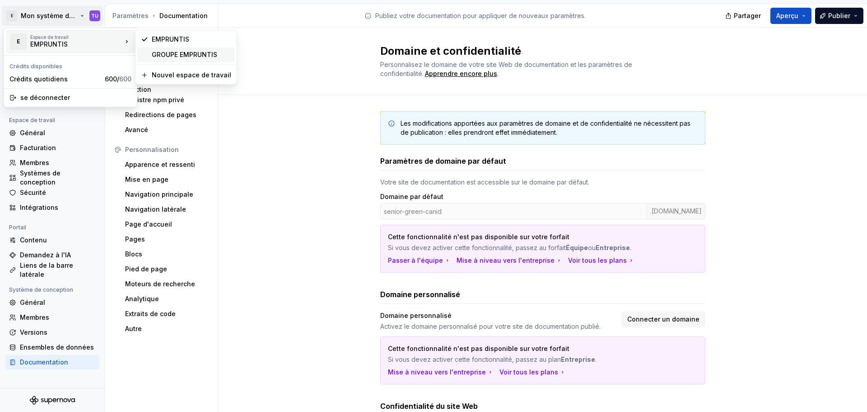
click at [178, 54] on font "GROUPE EMPRUNTIS" at bounding box center [185, 55] width 66 height 8
